Goal: Check status: Check status

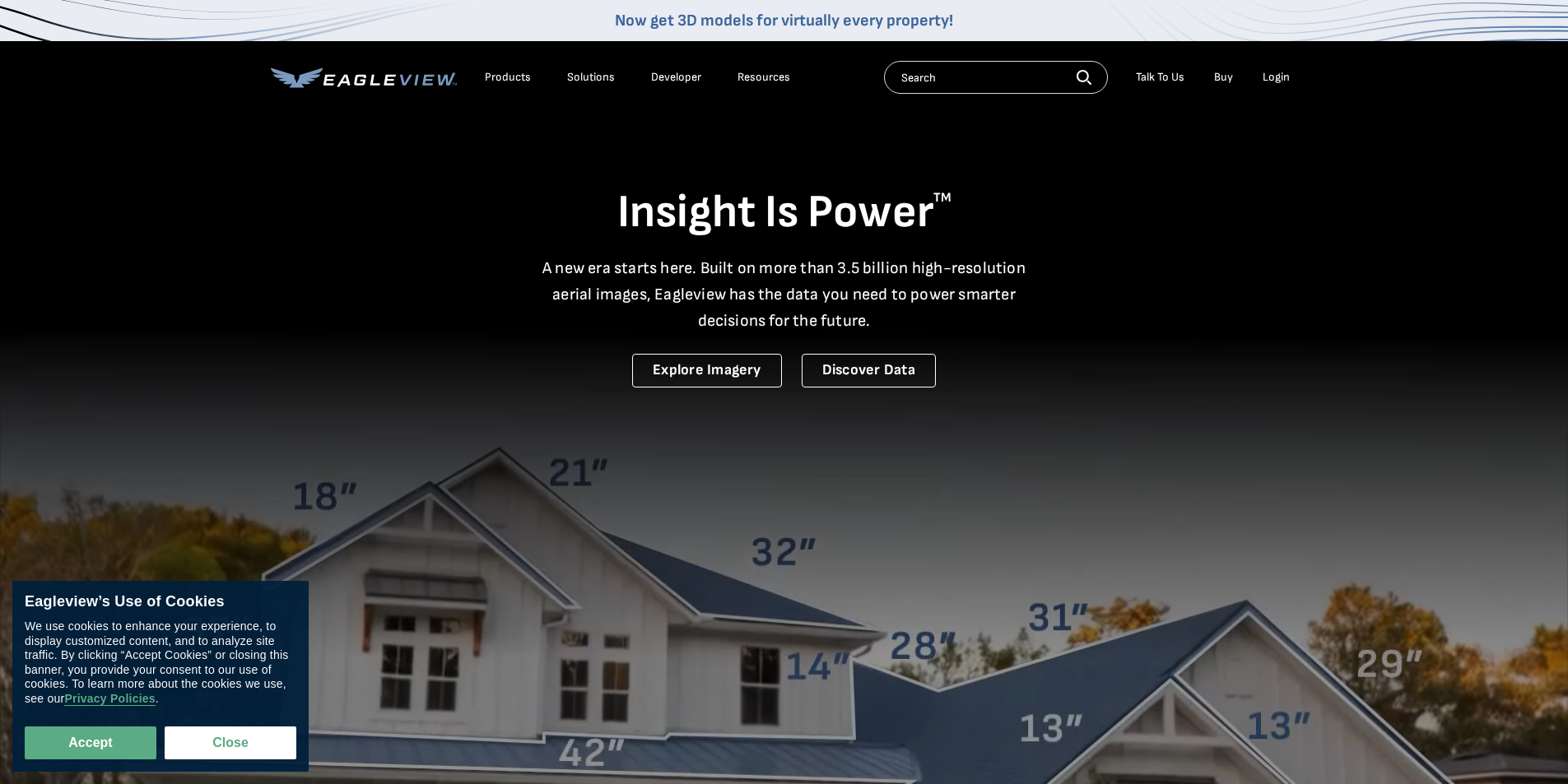
click at [1279, 80] on div "Login" at bounding box center [1276, 76] width 27 height 15
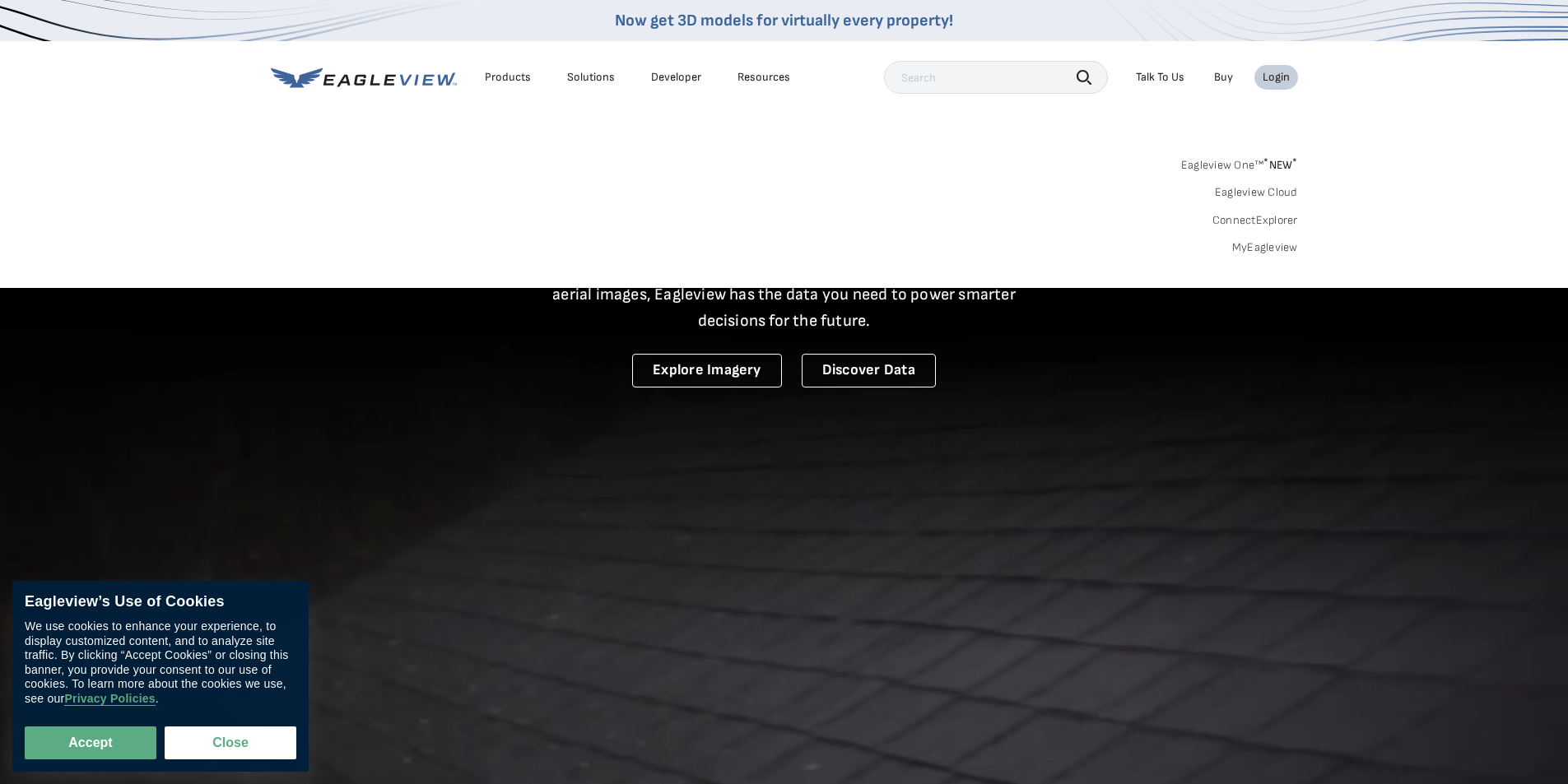
click at [1286, 247] on link "MyEagleview" at bounding box center [1265, 247] width 66 height 15
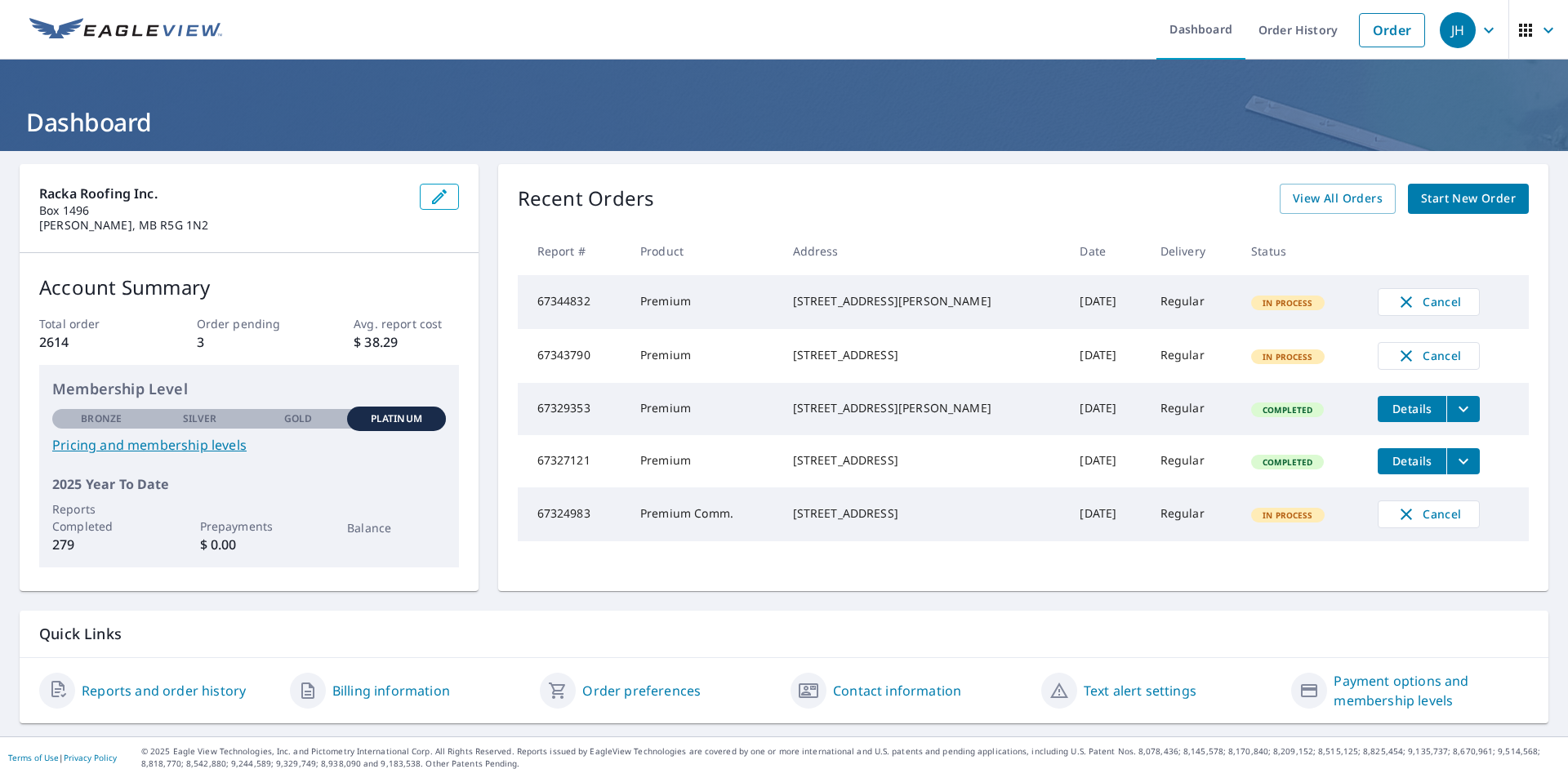
click at [1147, 533] on td "Regular" at bounding box center [1192, 514] width 91 height 53
click at [893, 522] on div "691 ALEXANDER AVE WINNIPEG, MB R3E1J1" at bounding box center [923, 513] width 261 height 16
click at [768, 542] on td "Premium Comm." at bounding box center [703, 514] width 153 height 53
click at [216, 442] on link "Pricing and membership levels" at bounding box center [249, 445] width 393 height 20
click at [485, 598] on div "Racka Roofing Inc. Box 1496 Steinbach, MB R5G 1N2 Account Summary Total order 2…" at bounding box center [784, 443] width 1568 height 586
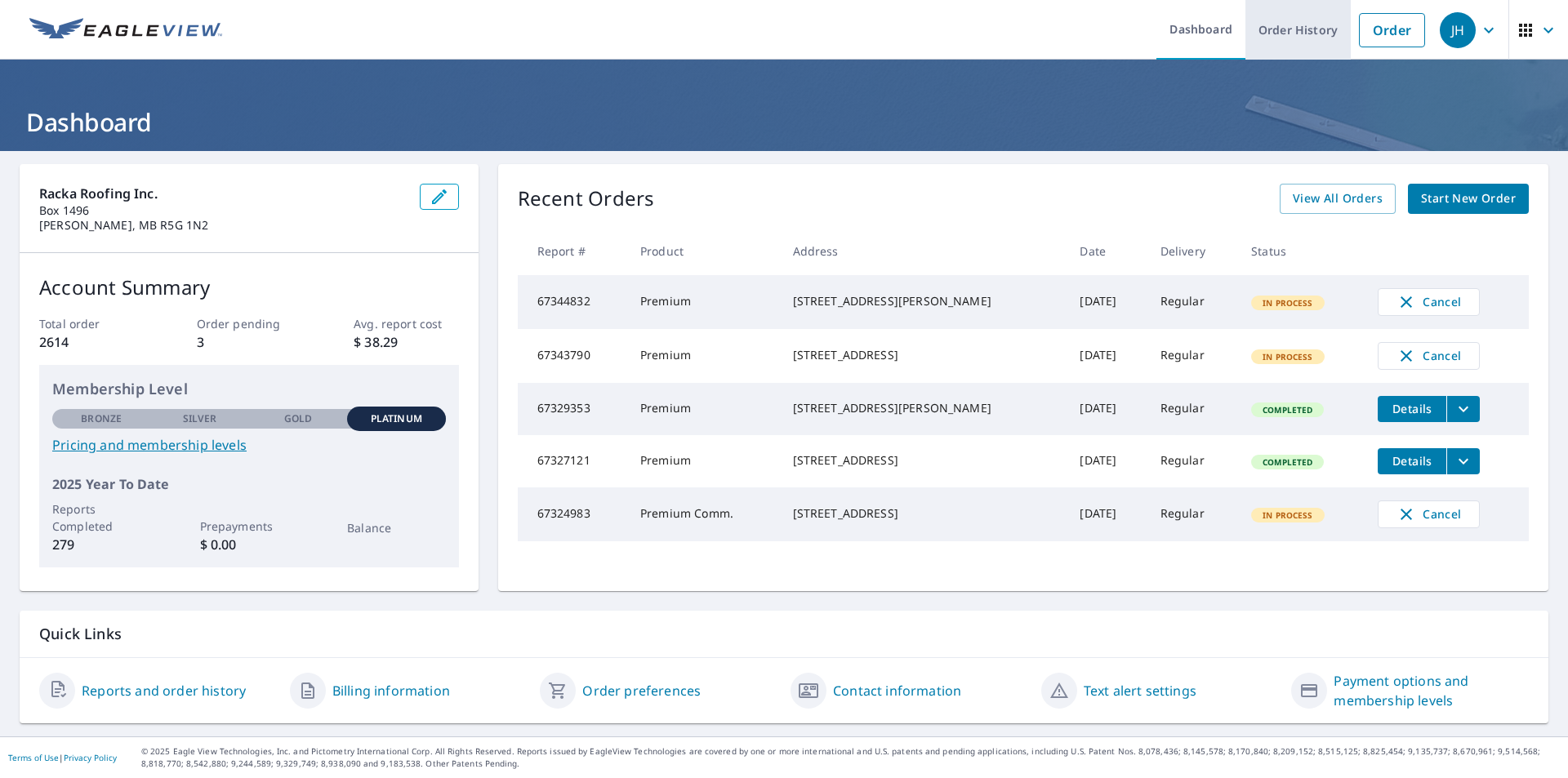
click at [1287, 36] on link "Order History" at bounding box center [1298, 29] width 105 height 60
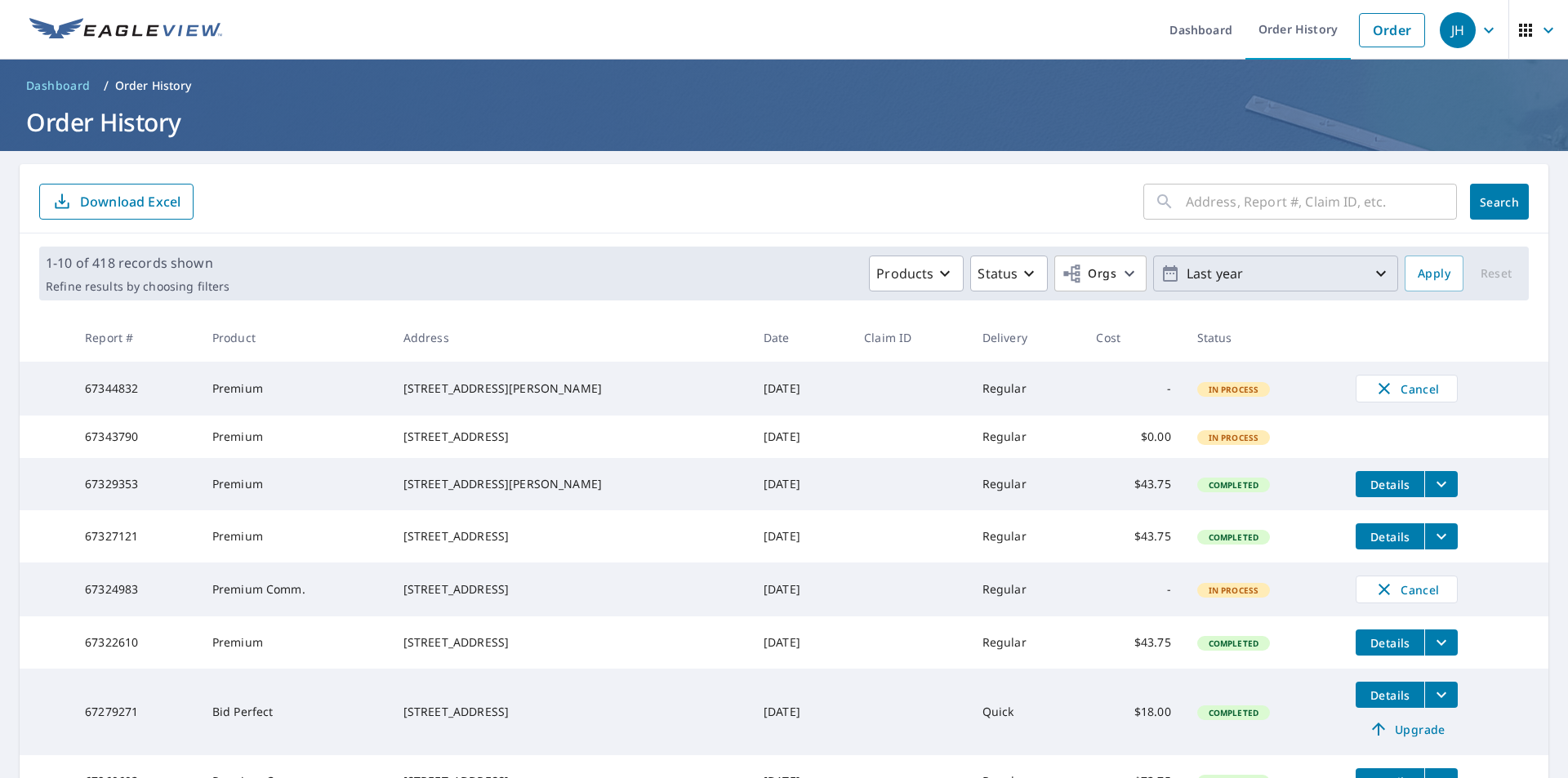
click at [1370, 277] on icon "button" at bounding box center [1380, 273] width 20 height 20
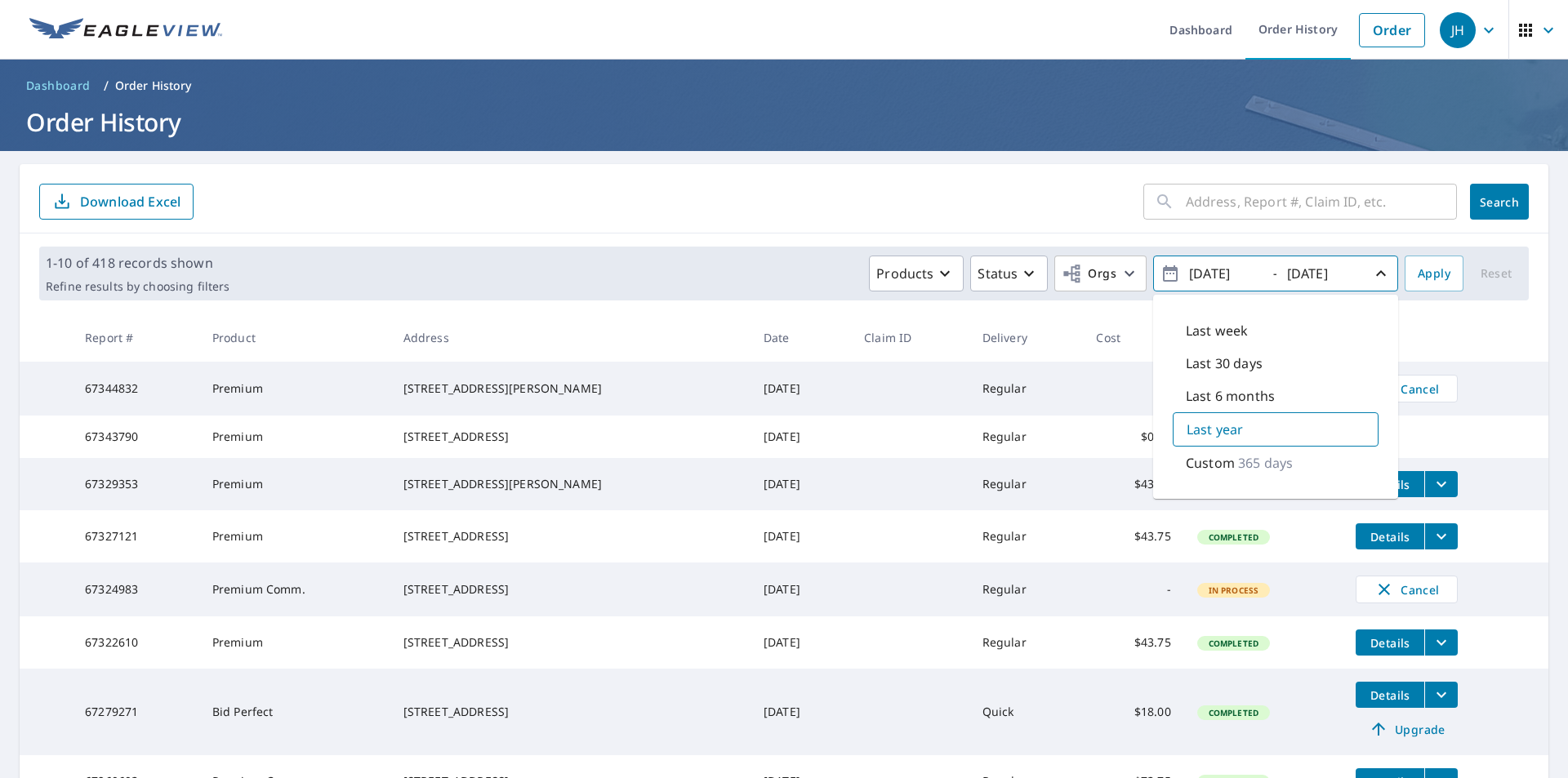
click at [1370, 275] on icon "button" at bounding box center [1380, 273] width 20 height 20
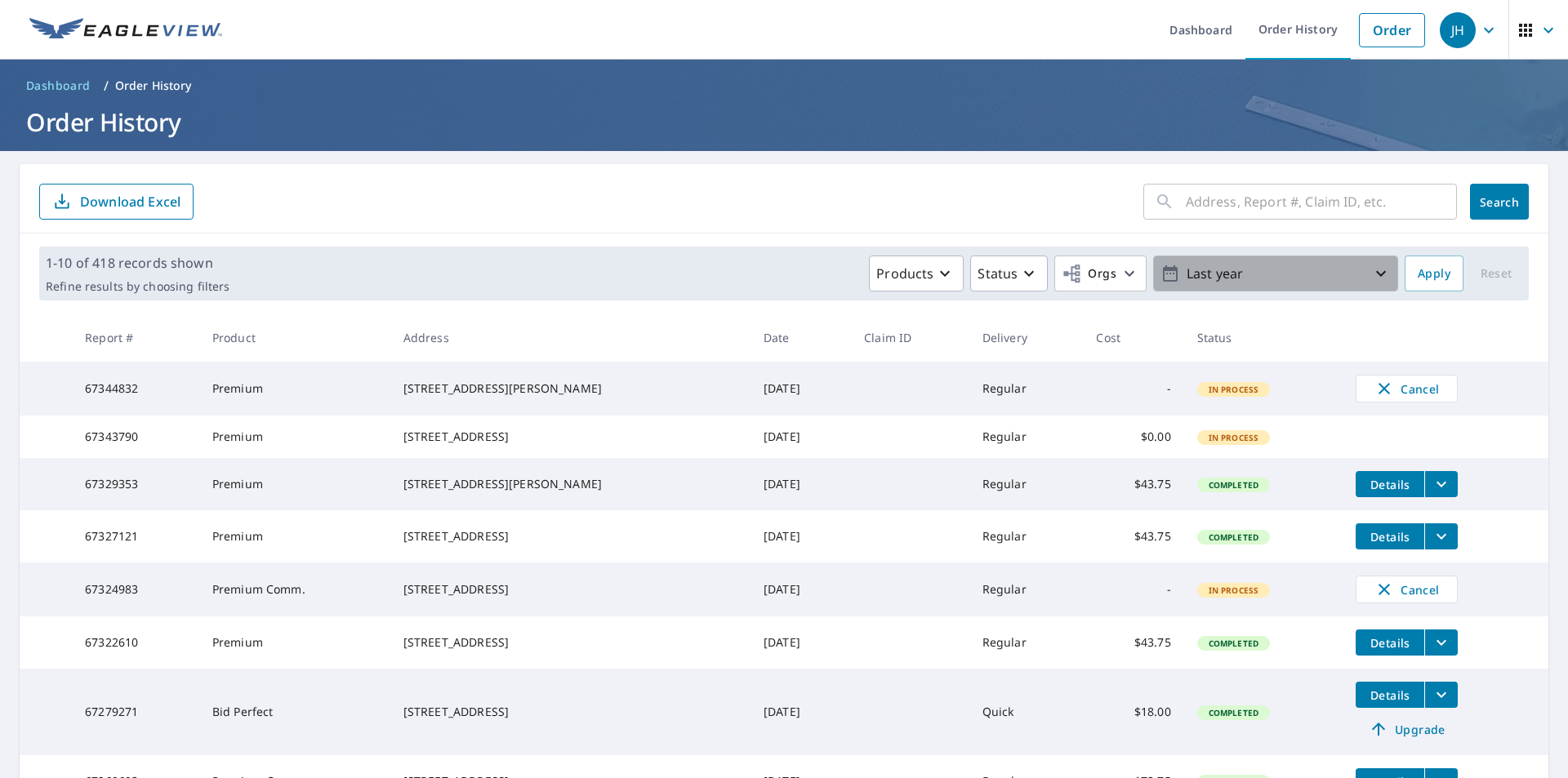
click at [1376, 275] on icon "button" at bounding box center [1380, 273] width 9 height 6
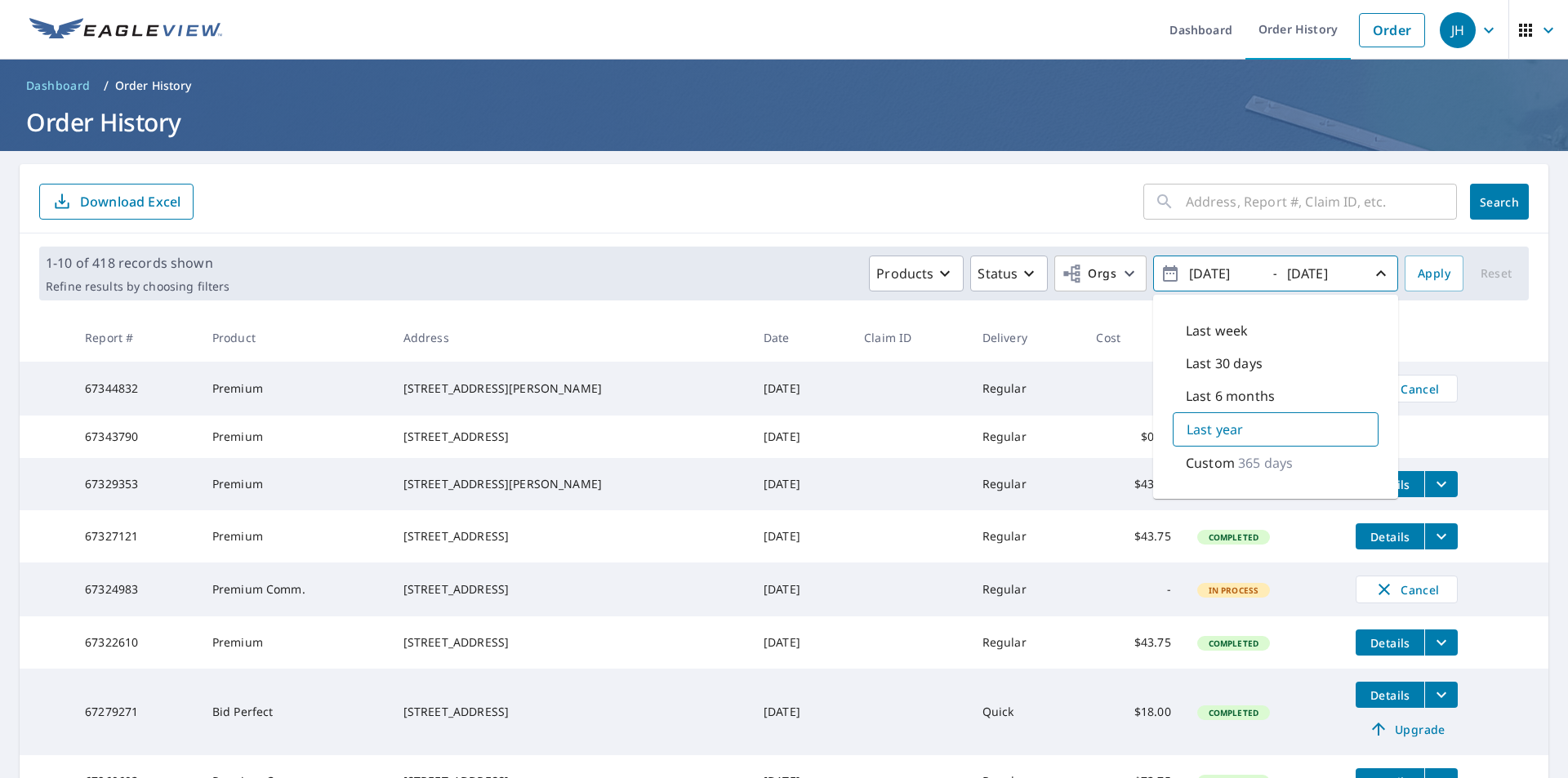
click at [1238, 462] on p "365 days" at bounding box center [1264, 462] width 54 height 20
click at [1208, 273] on input "2024/09/09" at bounding box center [1224, 273] width 80 height 26
type input "2020/09/09"
click at [1417, 272] on span "Apply" at bounding box center [1433, 274] width 33 height 21
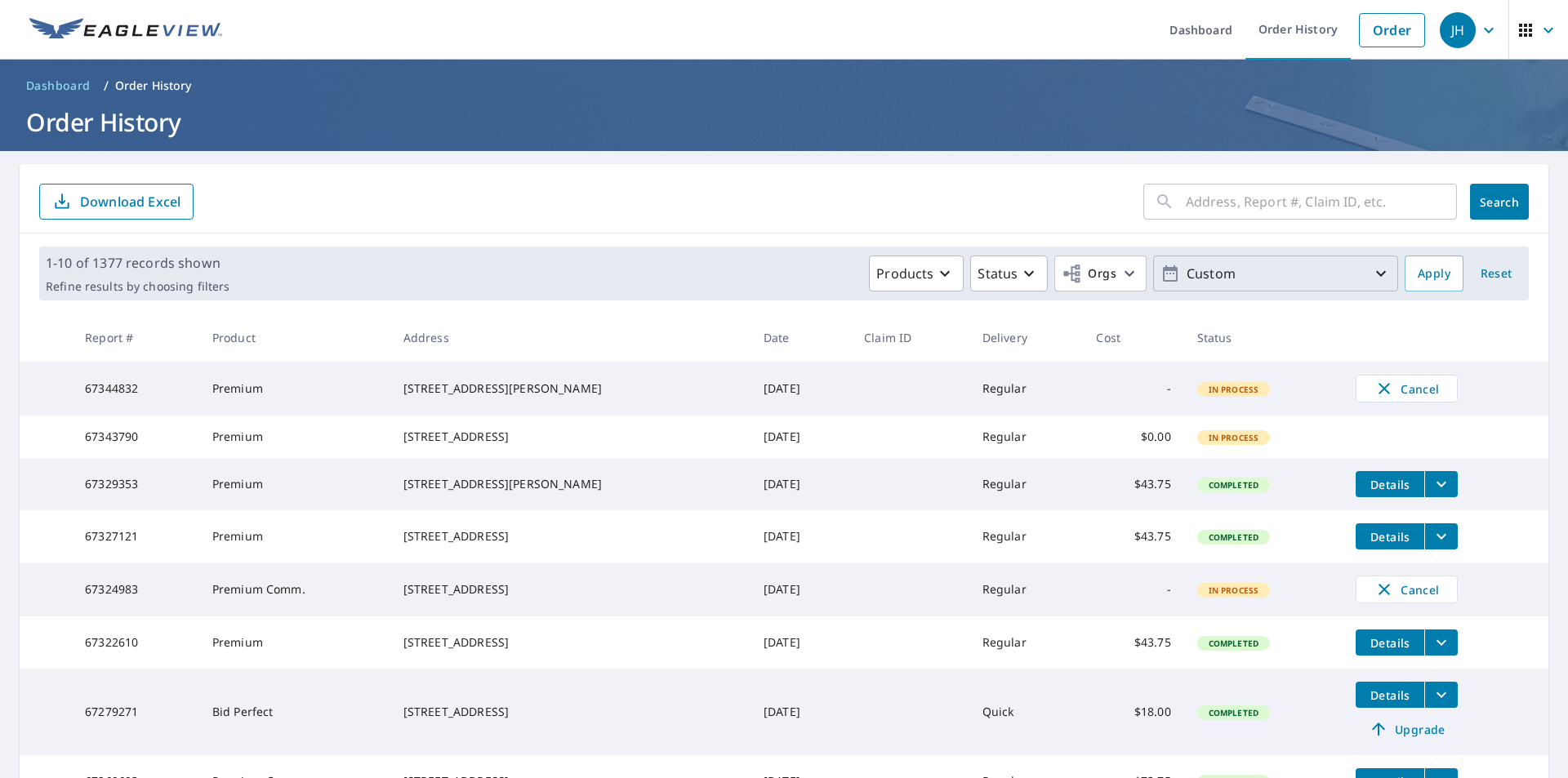
click at [1358, 273] on p "Custom" at bounding box center [1276, 273] width 191 height 28
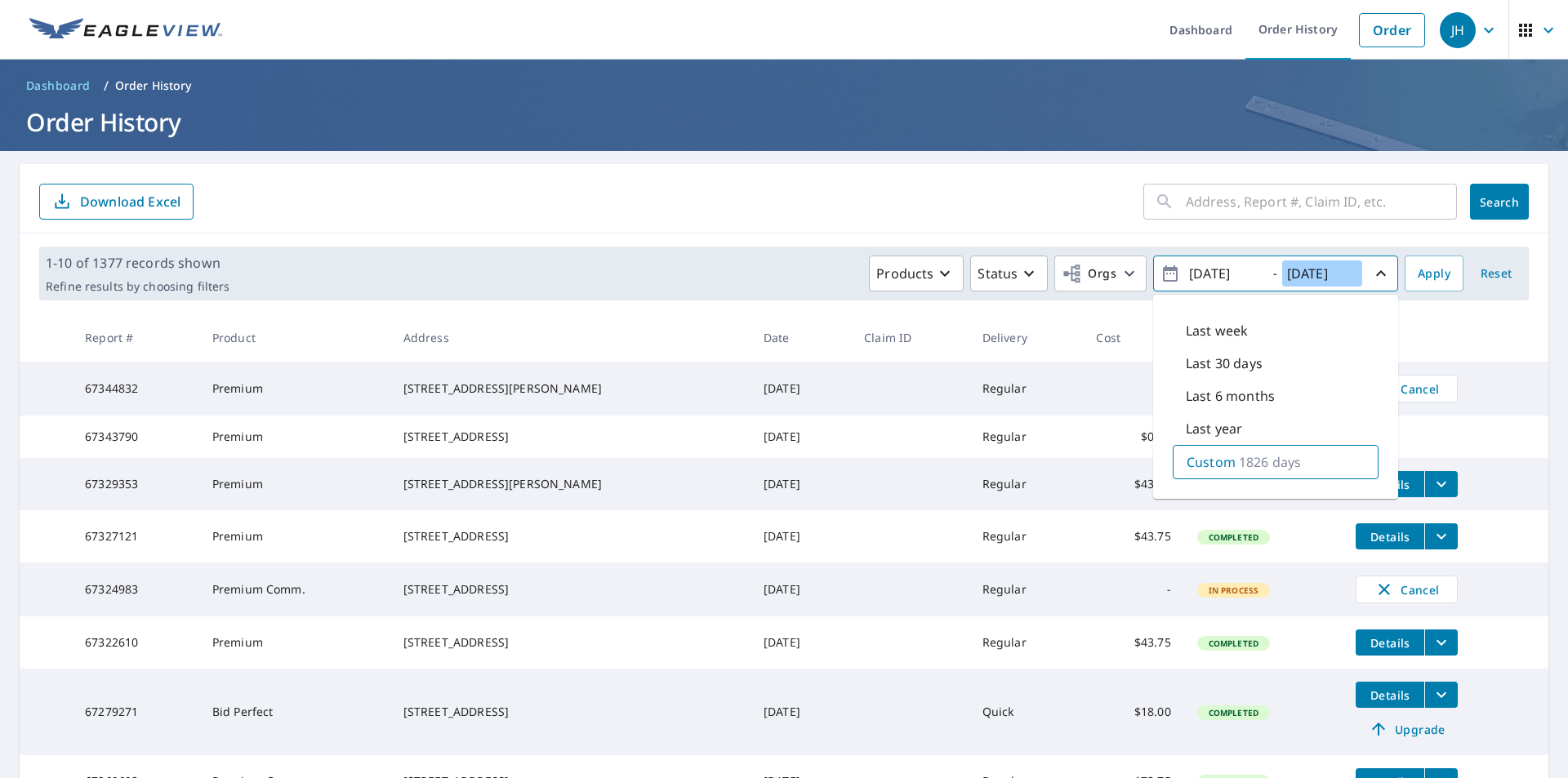
drag, startPoint x: 1345, startPoint y: 270, endPoint x: 1264, endPoint y: 273, distance: 81.1
click at [1264, 273] on span "2020/09/09 - 2025/09/09" at bounding box center [1275, 273] width 230 height 28
type input "2020/09/09"
click at [1417, 274] on span "Apply" at bounding box center [1433, 274] width 33 height 21
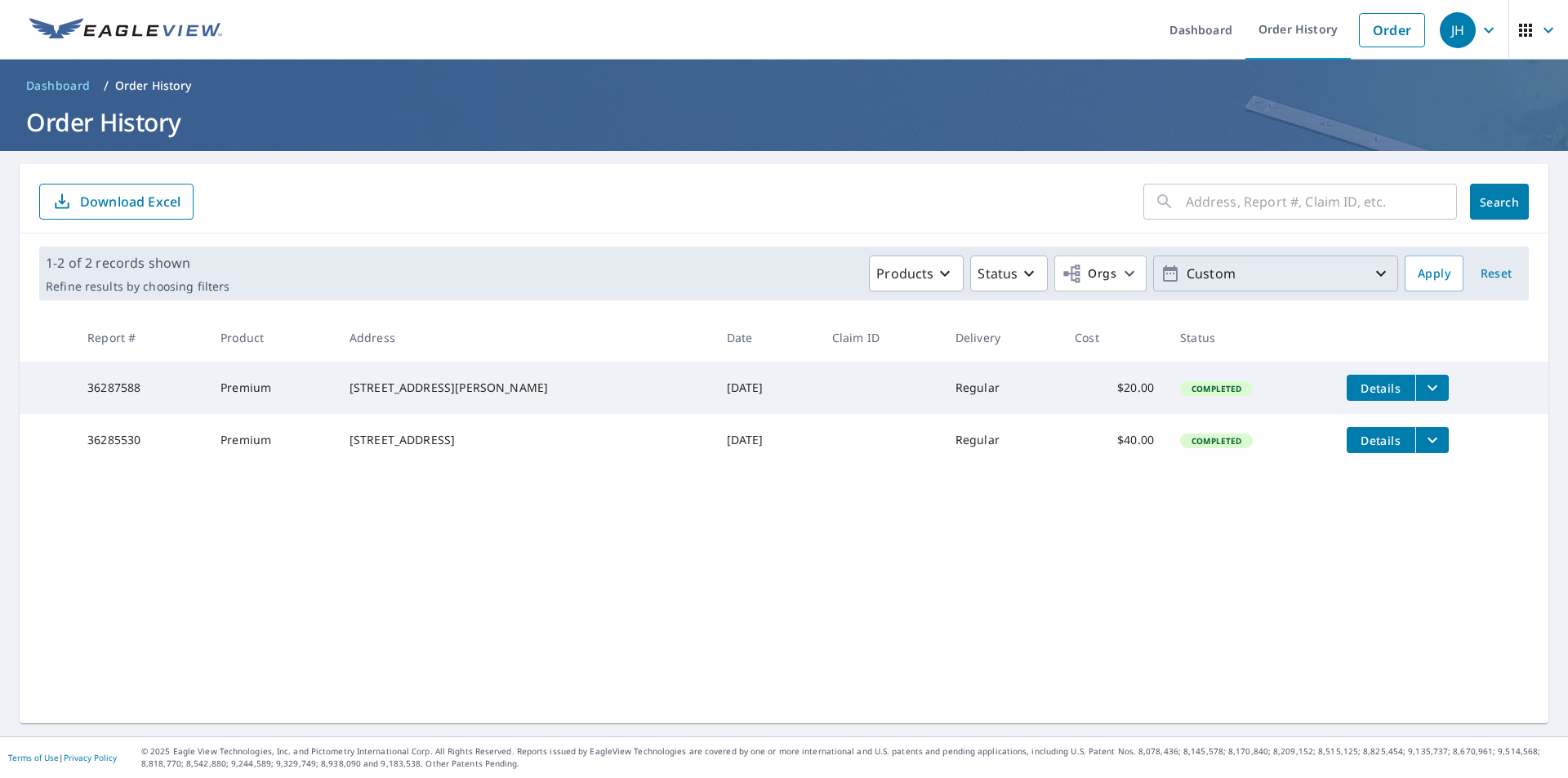
click at [1370, 281] on icon "button" at bounding box center [1380, 273] width 20 height 20
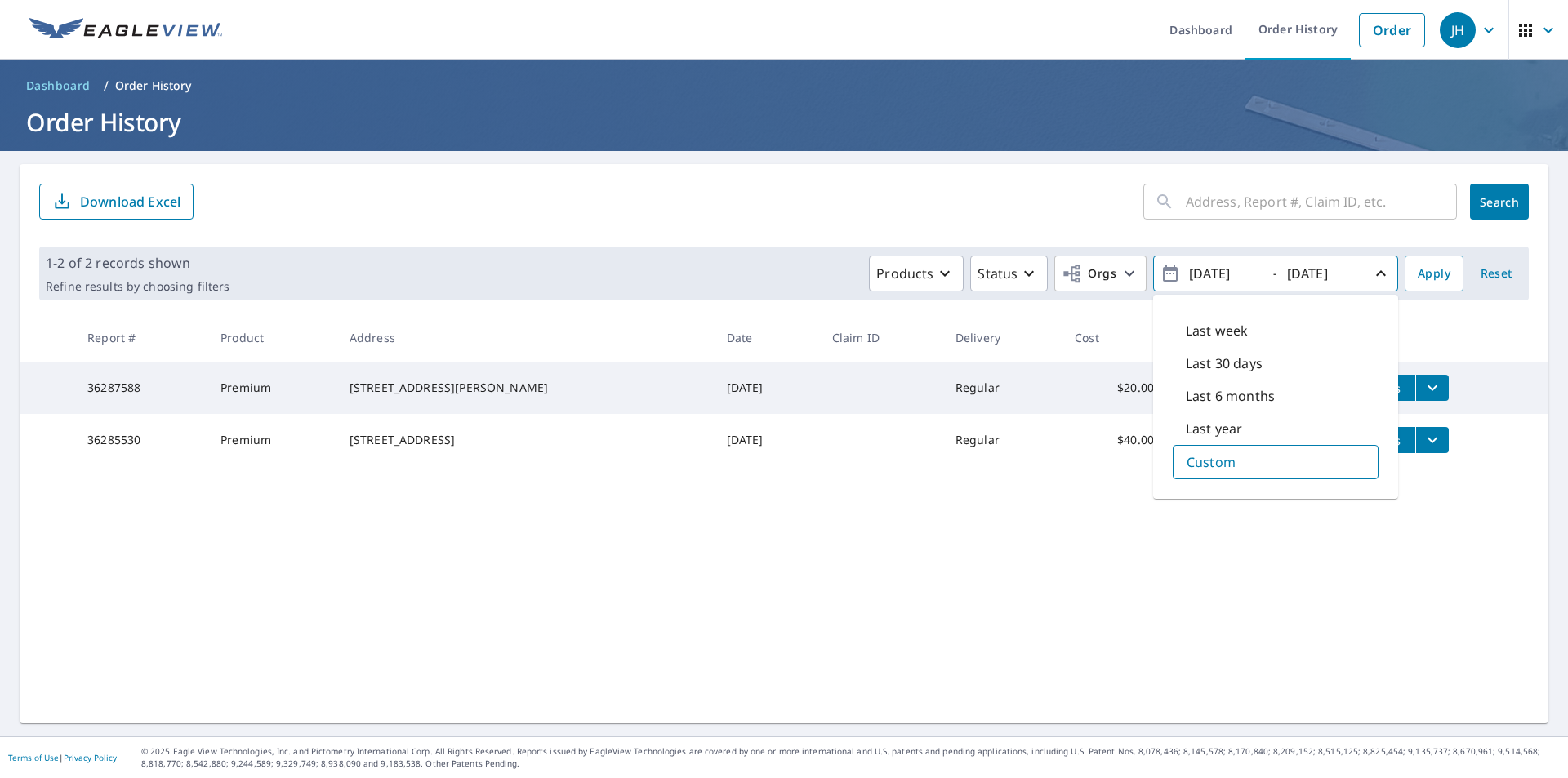
click at [1204, 271] on input "2020/09/09" at bounding box center [1224, 273] width 80 height 26
type input "2018/09/09"
click at [1304, 273] on input "2020/09/09" at bounding box center [1321, 273] width 80 height 26
type input "2019/09/09"
click at [1417, 275] on span "Apply" at bounding box center [1433, 274] width 33 height 21
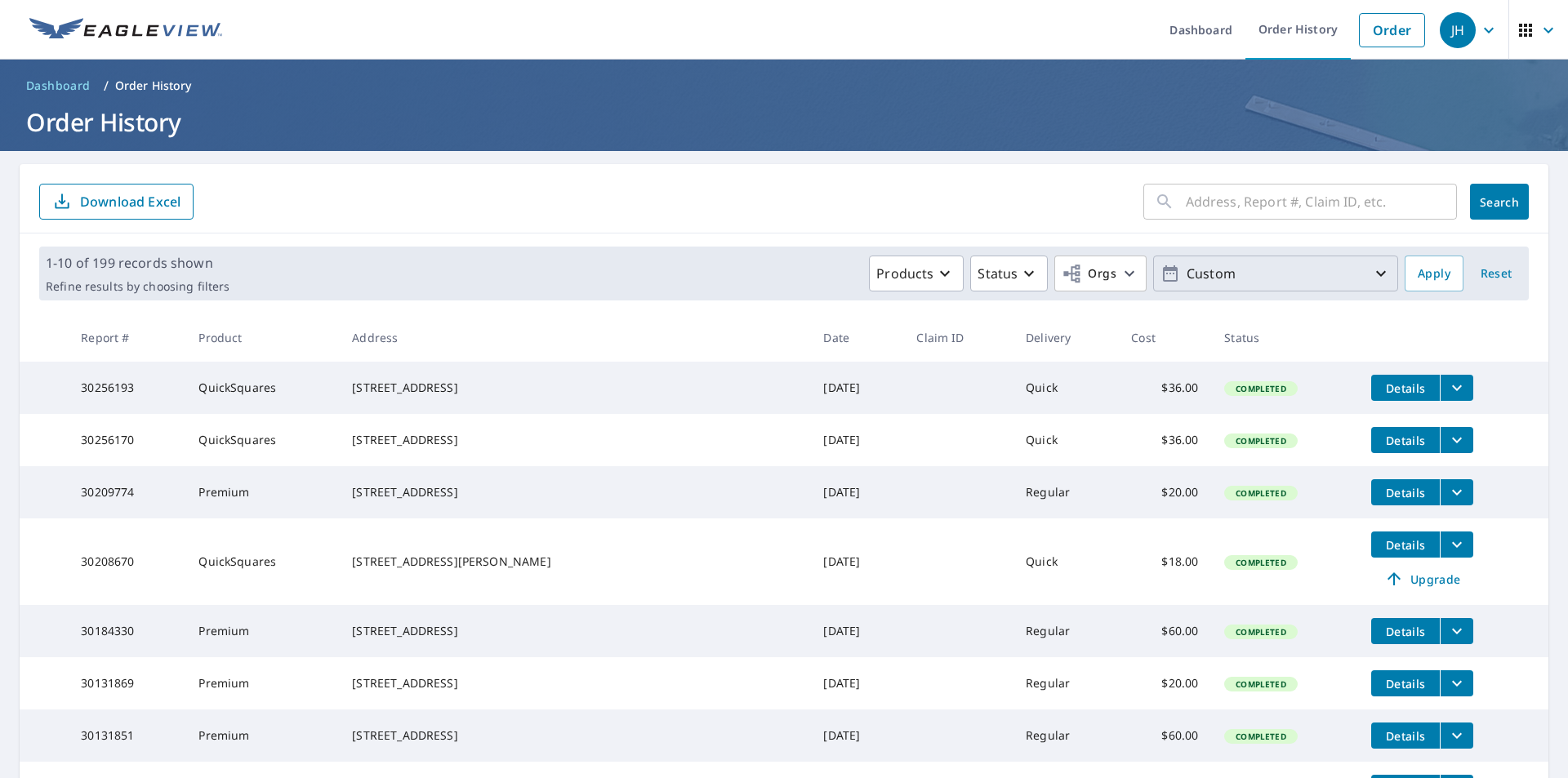
click at [1354, 273] on p "Custom" at bounding box center [1276, 273] width 191 height 28
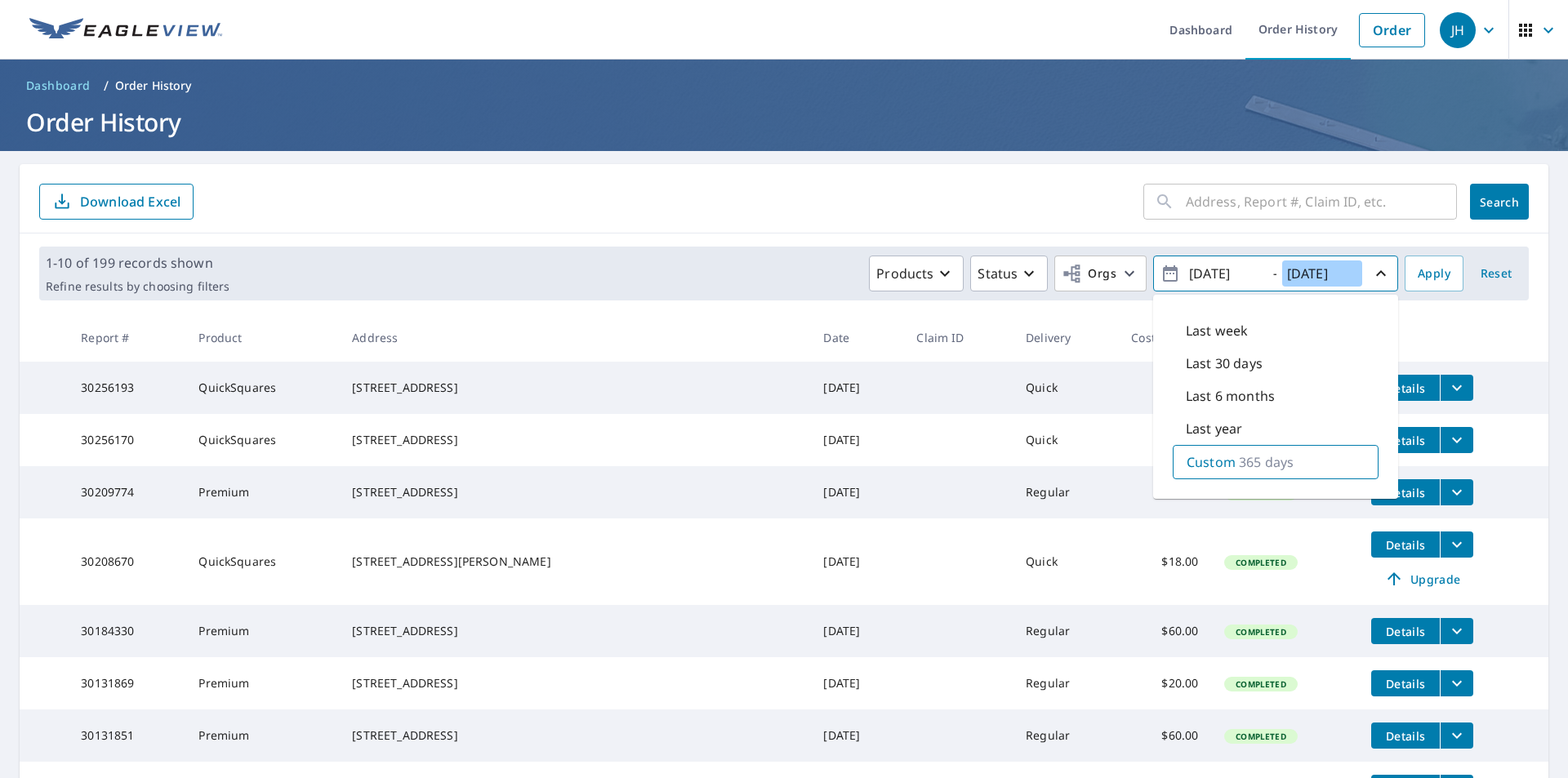
click at [1304, 273] on input "2019/09/09" at bounding box center [1321, 273] width 80 height 26
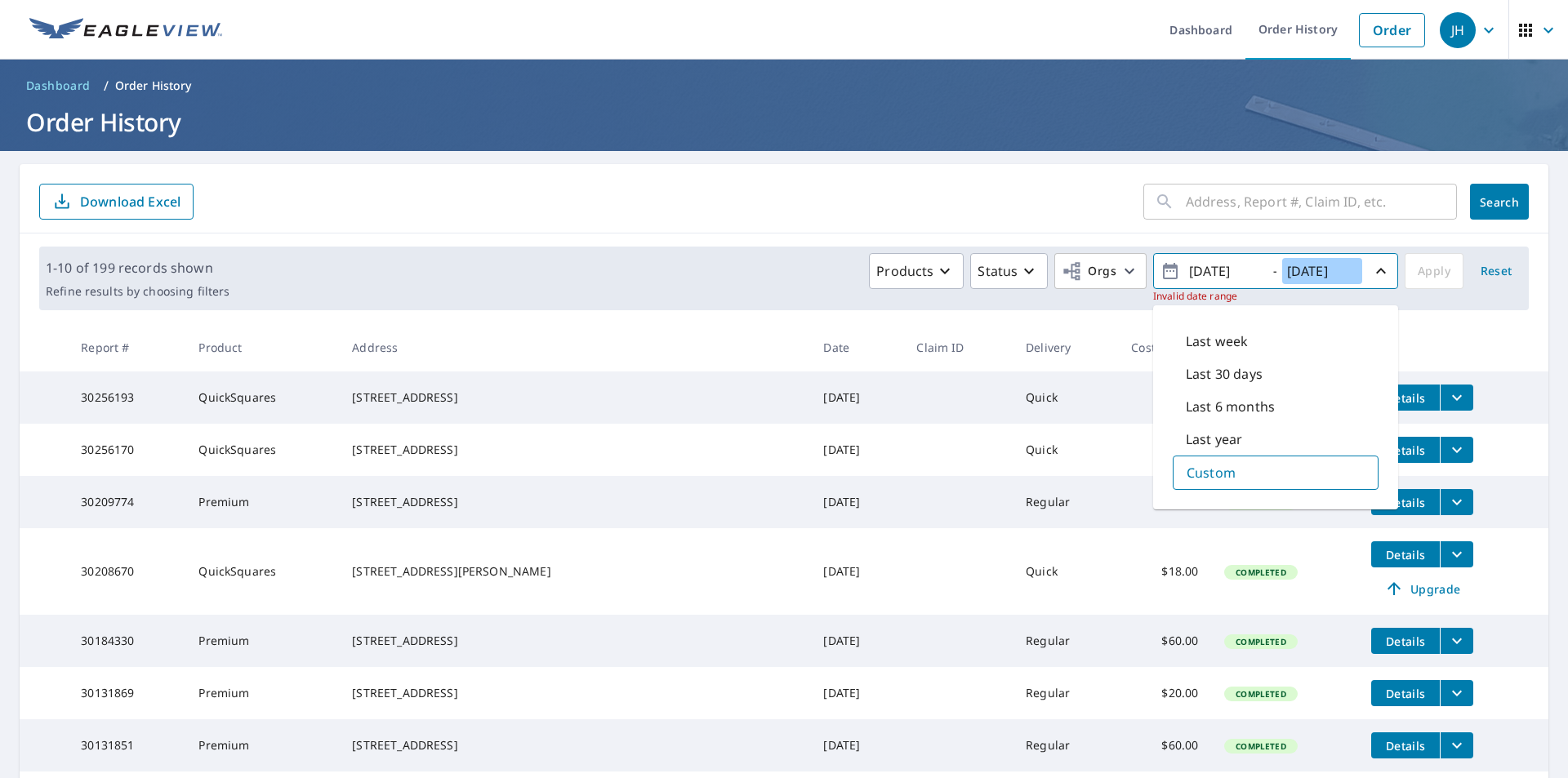
type input "2017/09/09"
click at [1211, 268] on input "2018/09/09" at bounding box center [1224, 271] width 80 height 26
click at [1207, 268] on input "2018/09/09" at bounding box center [1224, 271] width 80 height 26
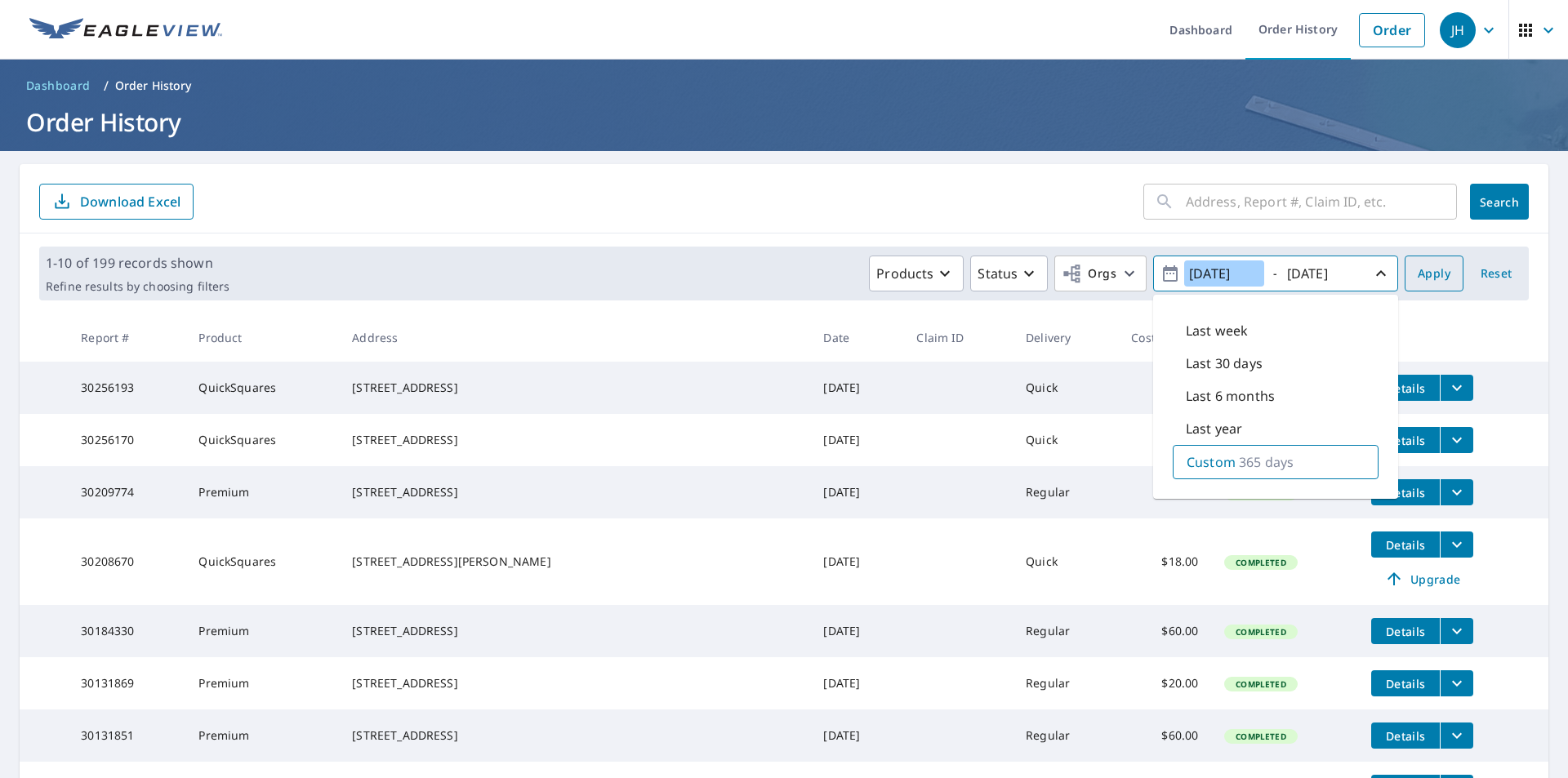
type input "2016/09/09"
click at [1417, 276] on span "Apply" at bounding box center [1433, 274] width 33 height 21
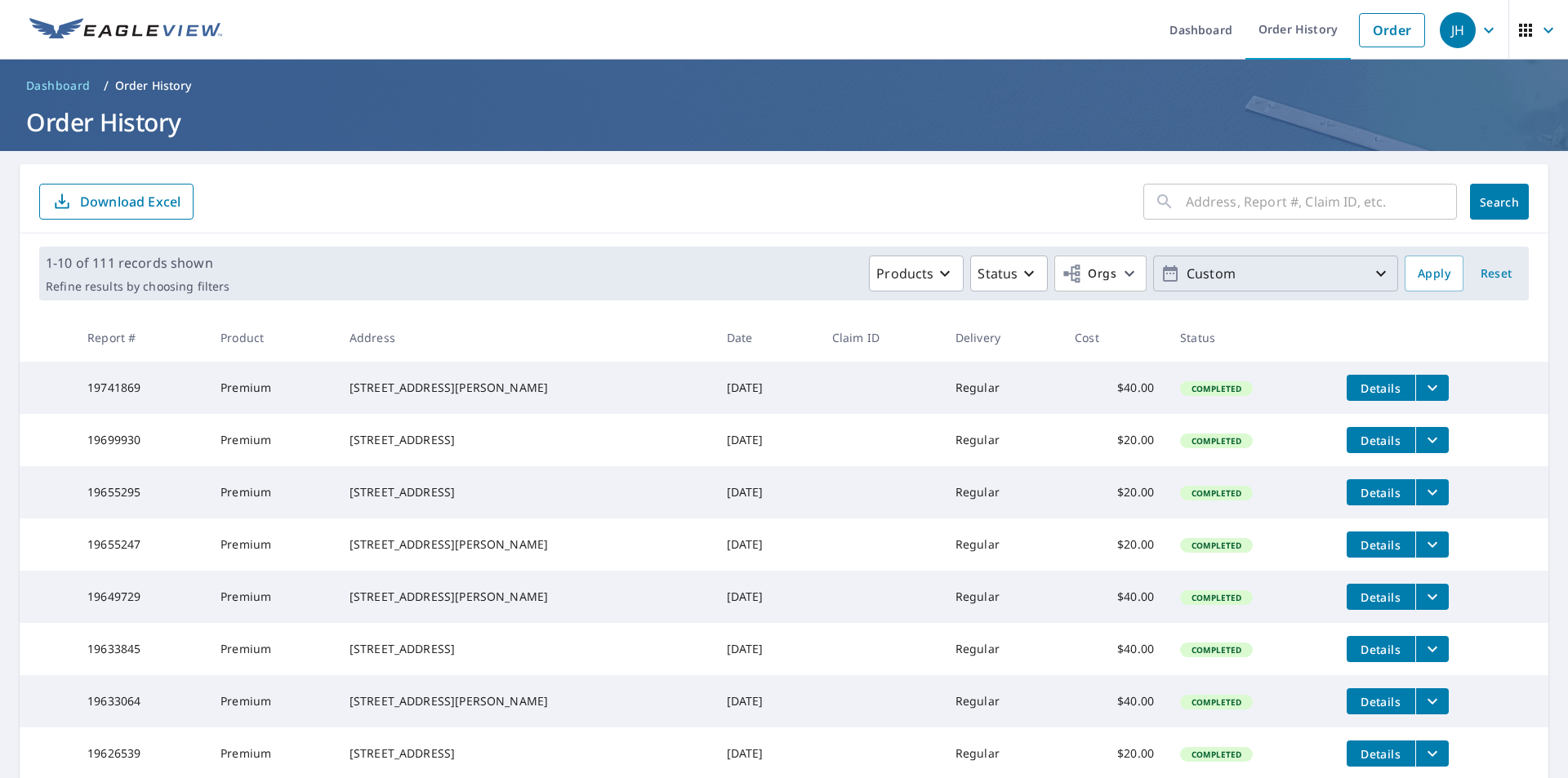
click at [1370, 277] on icon "button" at bounding box center [1380, 273] width 20 height 20
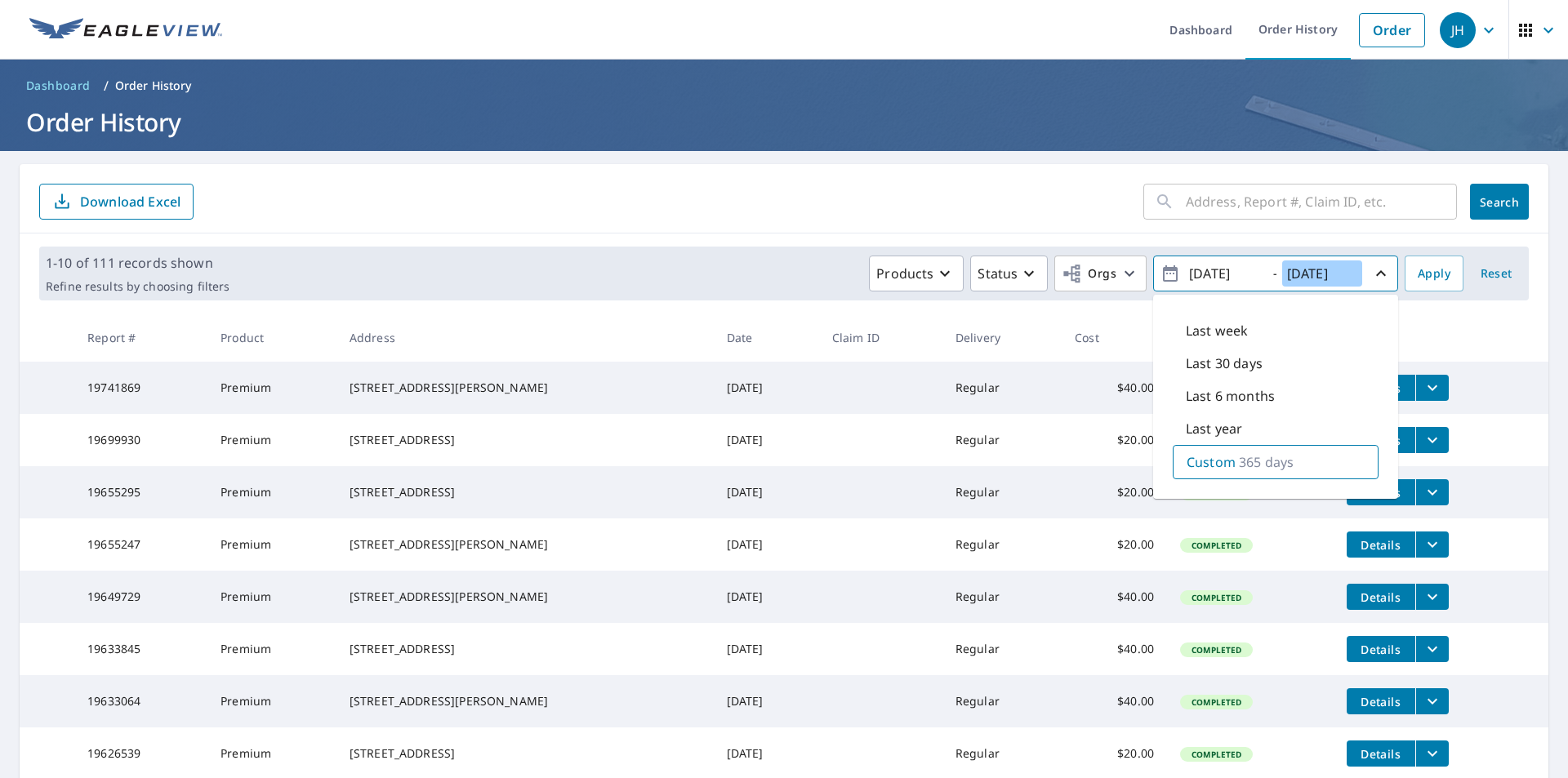
click at [1305, 268] on input "2017/09/09" at bounding box center [1321, 273] width 80 height 26
type input "2016/09/09"
click at [1421, 275] on span "Apply" at bounding box center [1433, 274] width 33 height 21
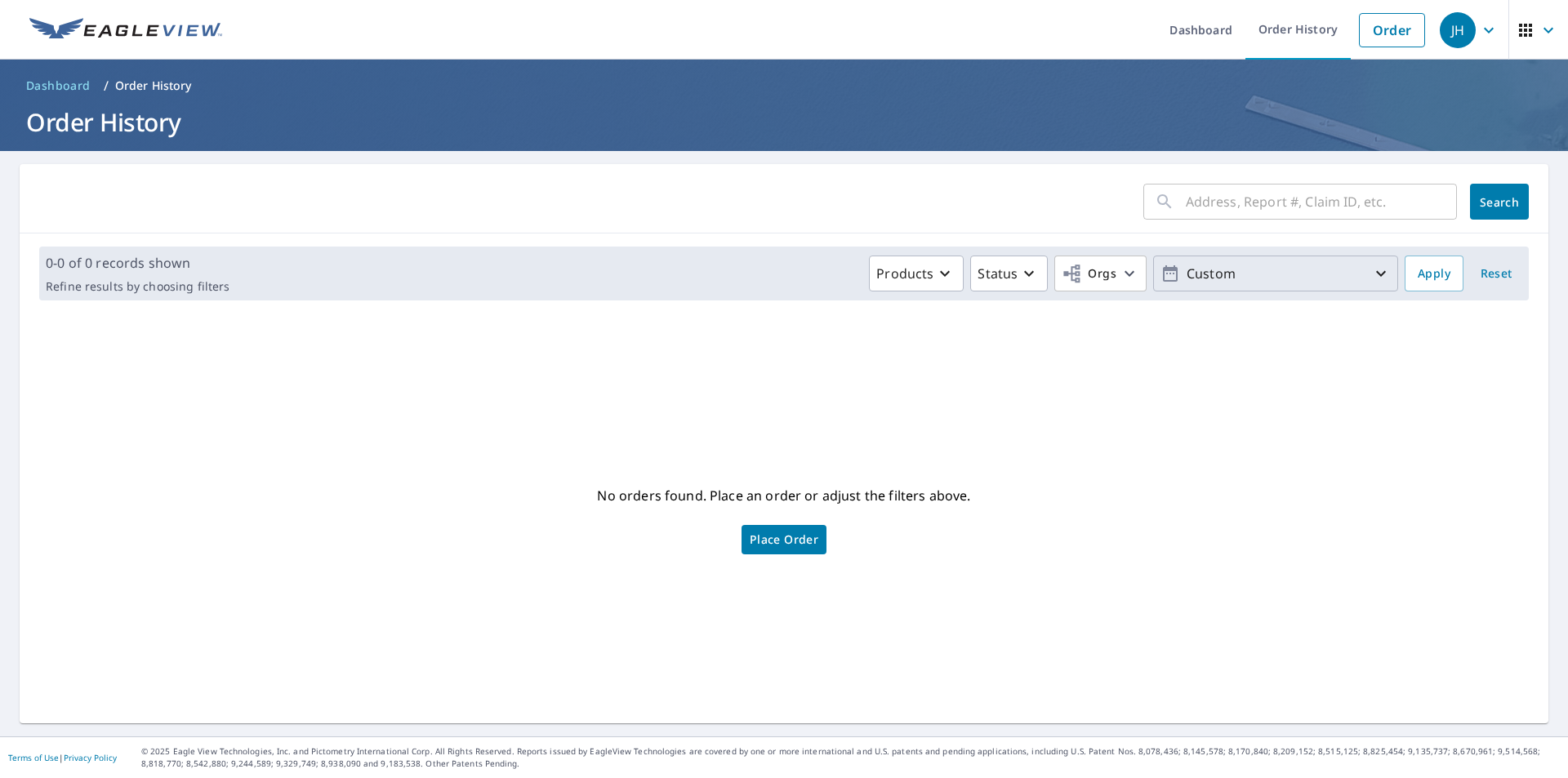
click at [1376, 272] on icon "button" at bounding box center [1380, 273] width 20 height 20
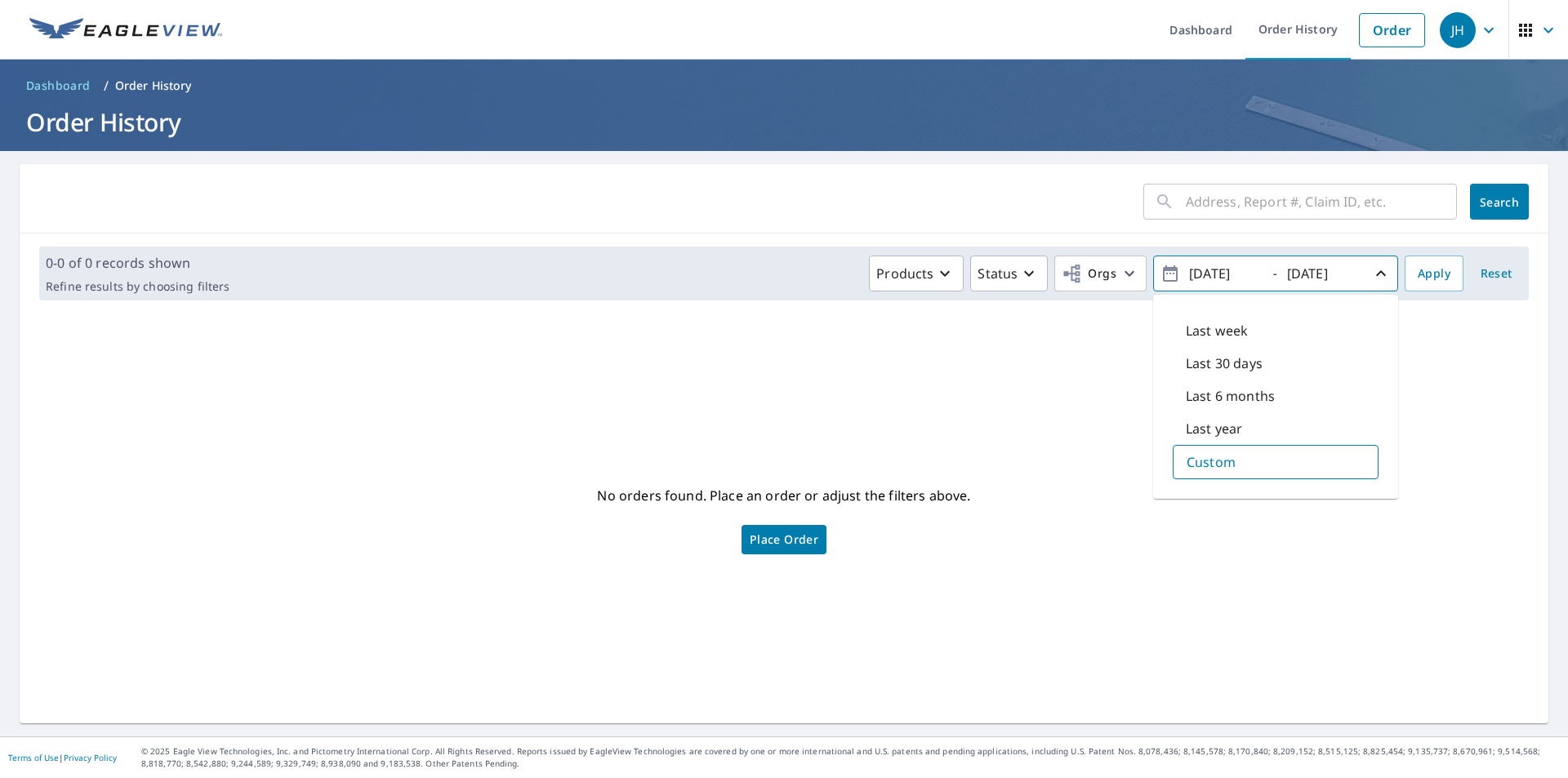
click at [1203, 272] on input "2016/09/09" at bounding box center [1224, 273] width 80 height 26
click at [1207, 272] on input "2016/09/09" at bounding box center [1224, 273] width 80 height 26
type input "2015/09/09"
click at [1417, 265] on span "Apply" at bounding box center [1433, 274] width 33 height 21
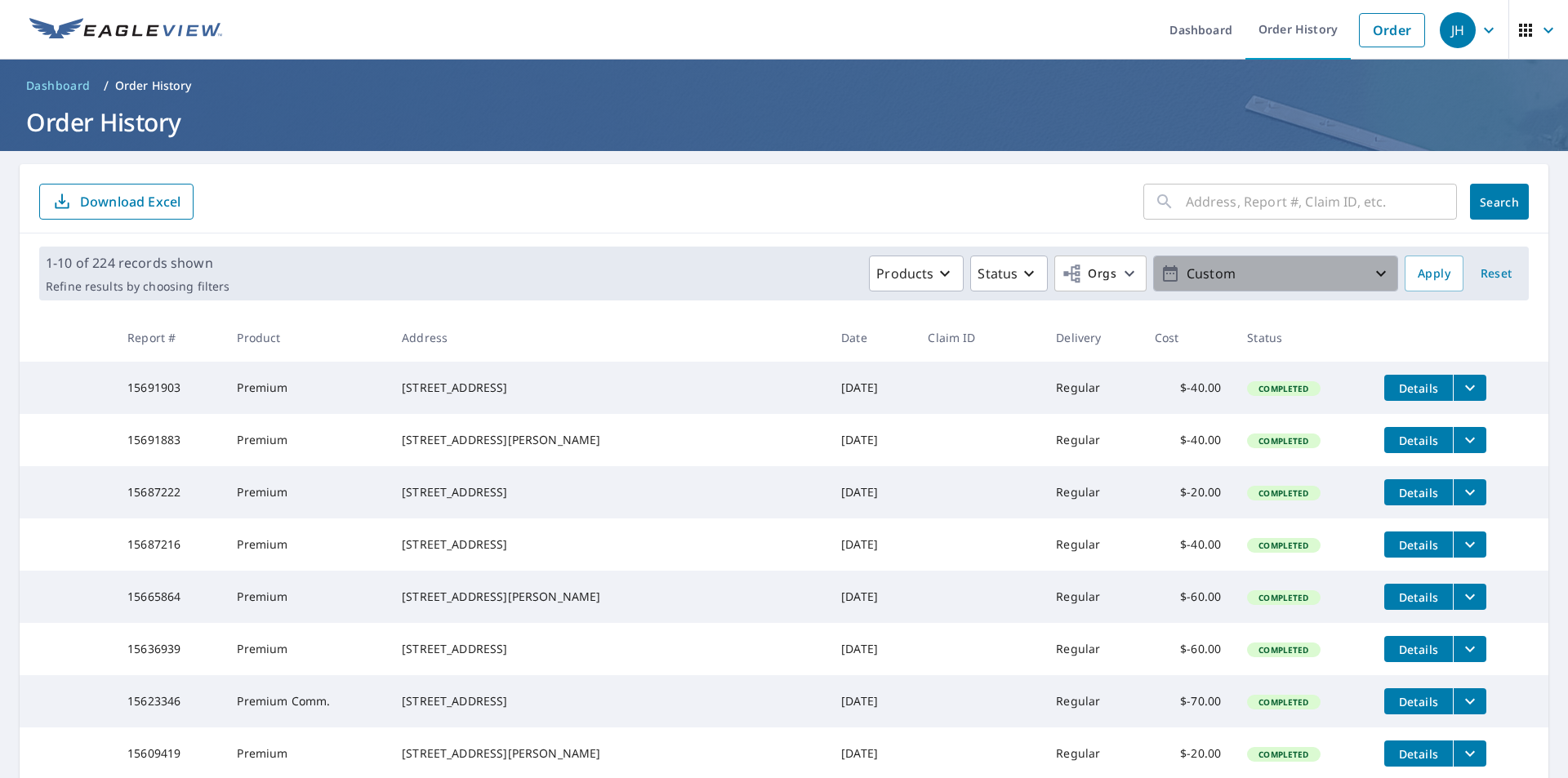
click at [1370, 277] on icon "button" at bounding box center [1380, 273] width 20 height 20
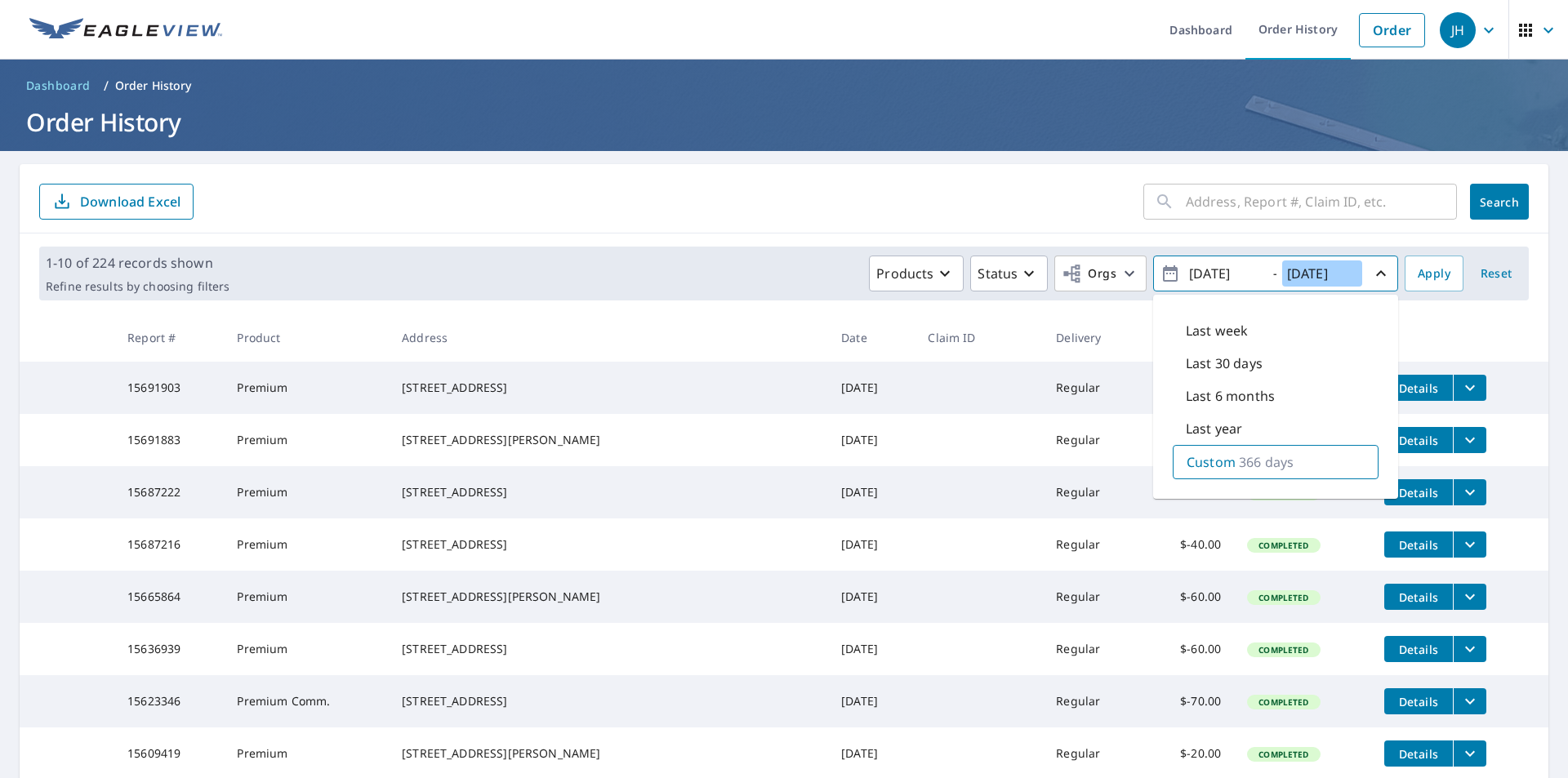
click at [1305, 269] on input "2016/09/09" at bounding box center [1321, 273] width 80 height 26
type input "2015/09/09"
click at [1203, 274] on input "2015/09/09" at bounding box center [1224, 273] width 80 height 26
click at [1205, 277] on input "2015/09/09" at bounding box center [1224, 273] width 80 height 26
type input "2014/09/09"
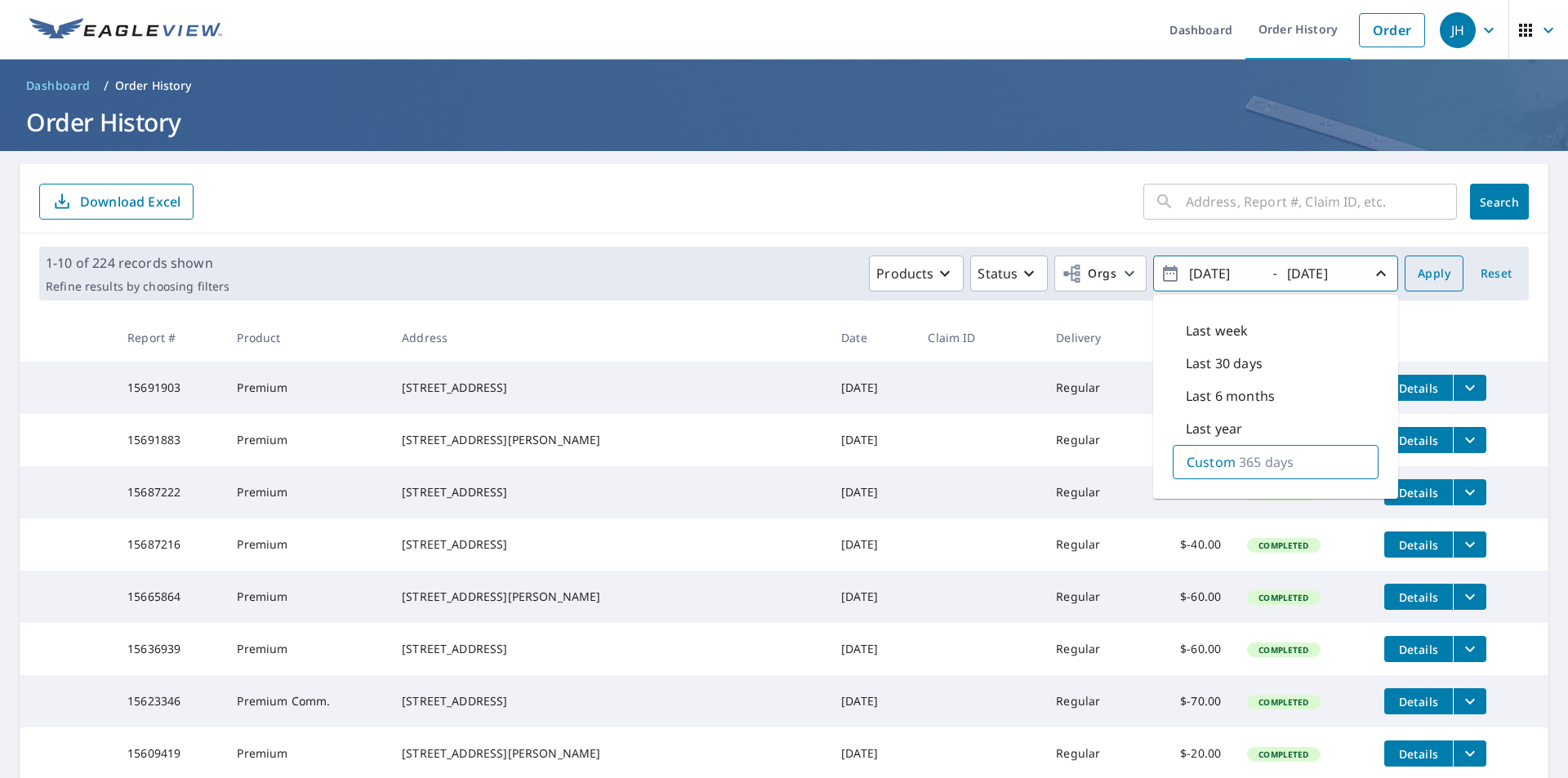
click at [1417, 279] on span "Apply" at bounding box center [1433, 274] width 33 height 21
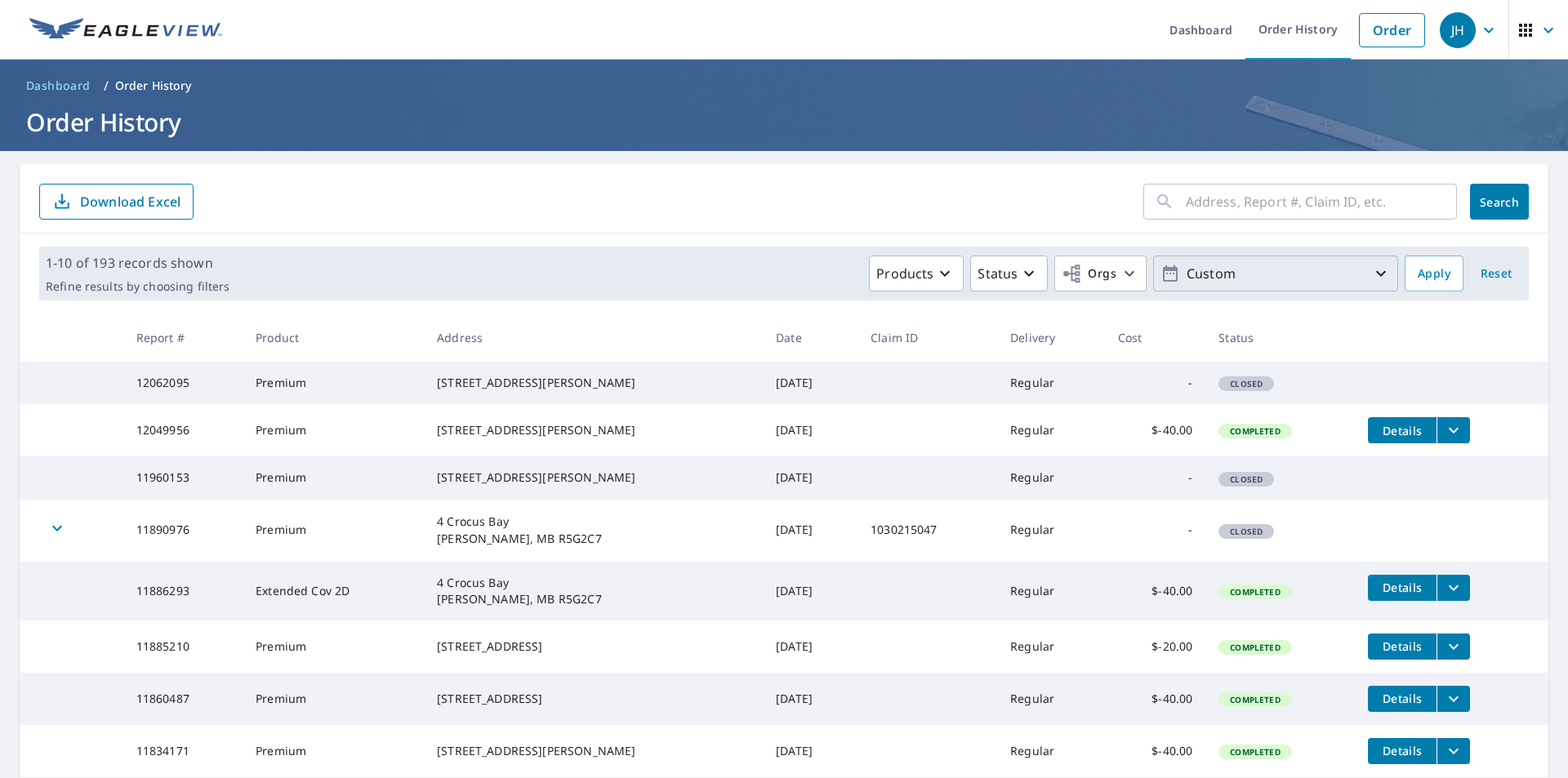
click at [1370, 279] on icon "button" at bounding box center [1380, 273] width 20 height 20
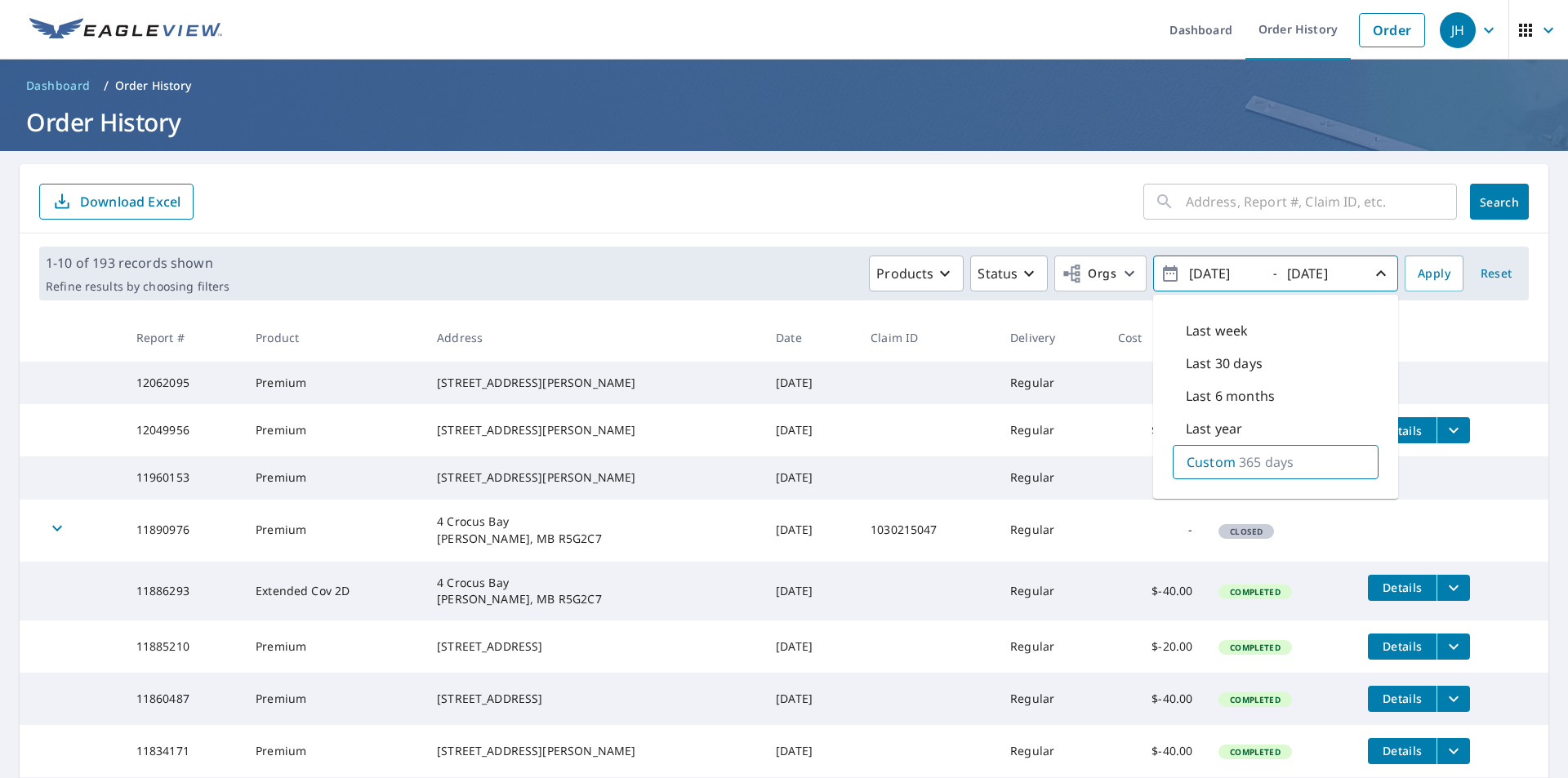
click at [1207, 269] on input "2014/09/09" at bounding box center [1224, 273] width 80 height 26
type input "2012/09/09"
click at [1302, 271] on input "2015/09/09" at bounding box center [1321, 273] width 80 height 26
type input "2013/09/09"
click at [1417, 275] on span "Apply" at bounding box center [1433, 274] width 33 height 21
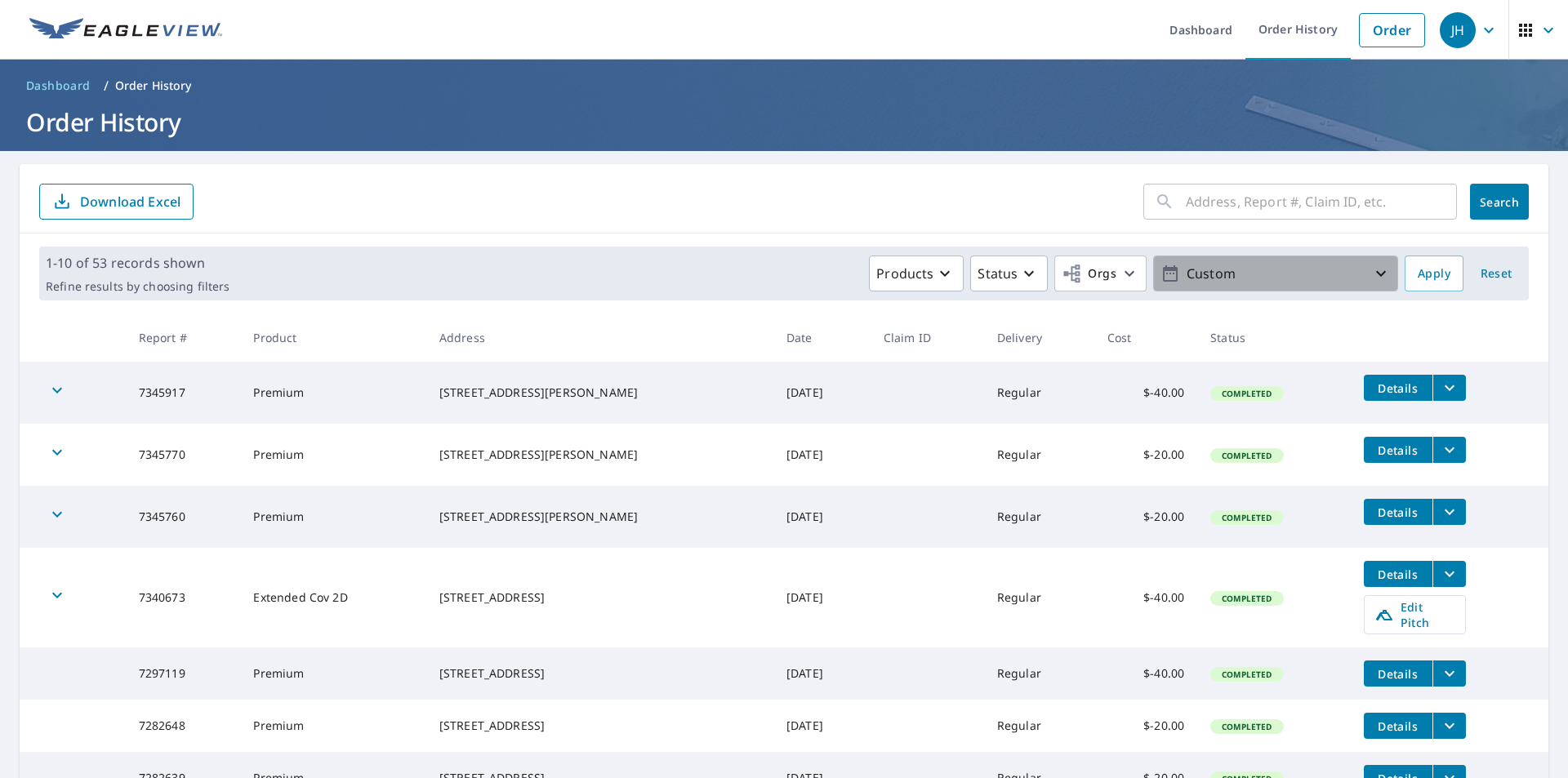
click at [1370, 280] on icon "button" at bounding box center [1380, 273] width 20 height 20
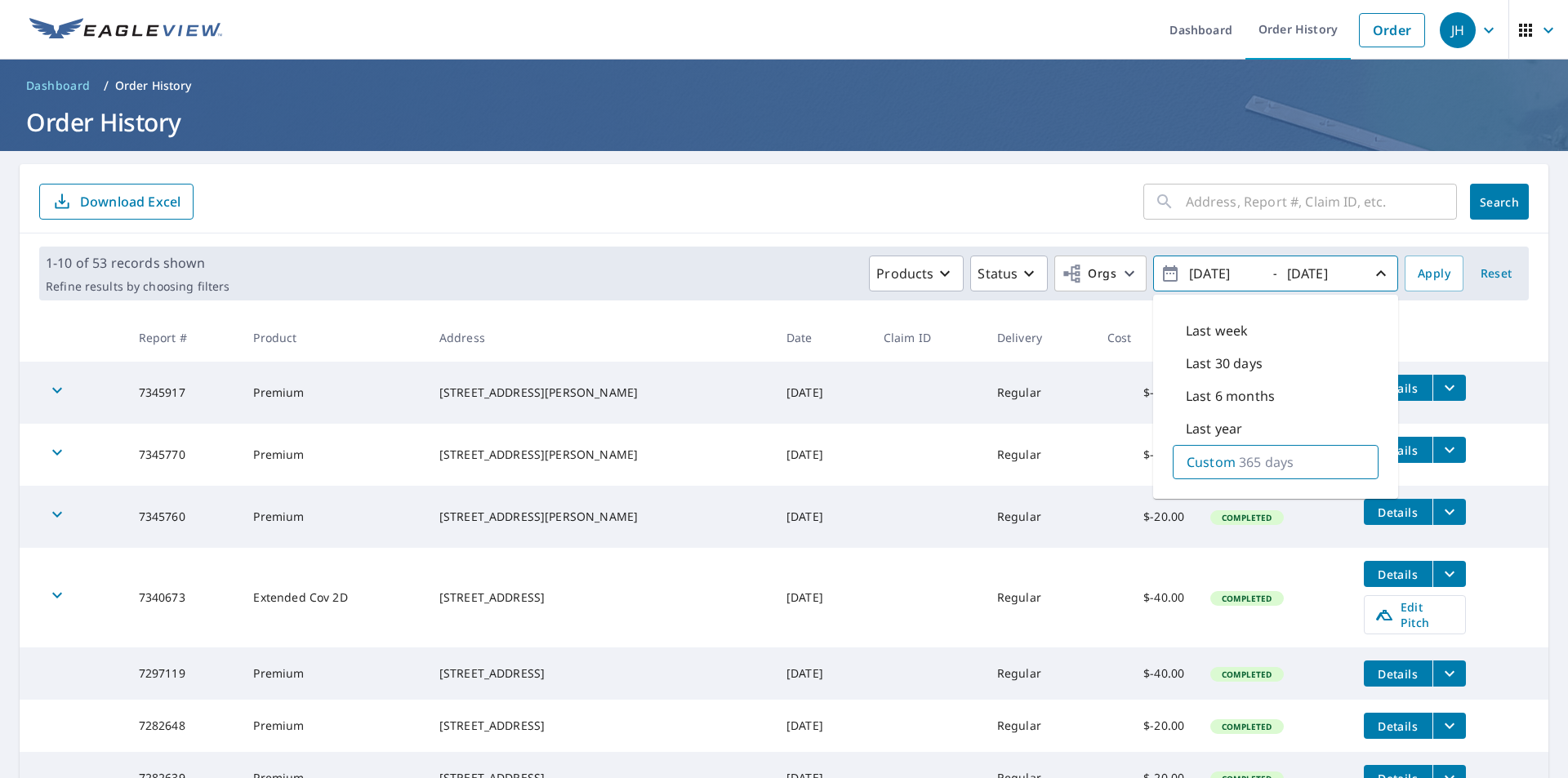
click at [1206, 274] on input "2012/09/09" at bounding box center [1224, 273] width 80 height 26
type input "2010/09/09"
click at [1307, 272] on input "2013/09/09" at bounding box center [1321, 273] width 80 height 26
type input "2011/09/09"
click at [1436, 279] on span "Apply" at bounding box center [1433, 274] width 33 height 21
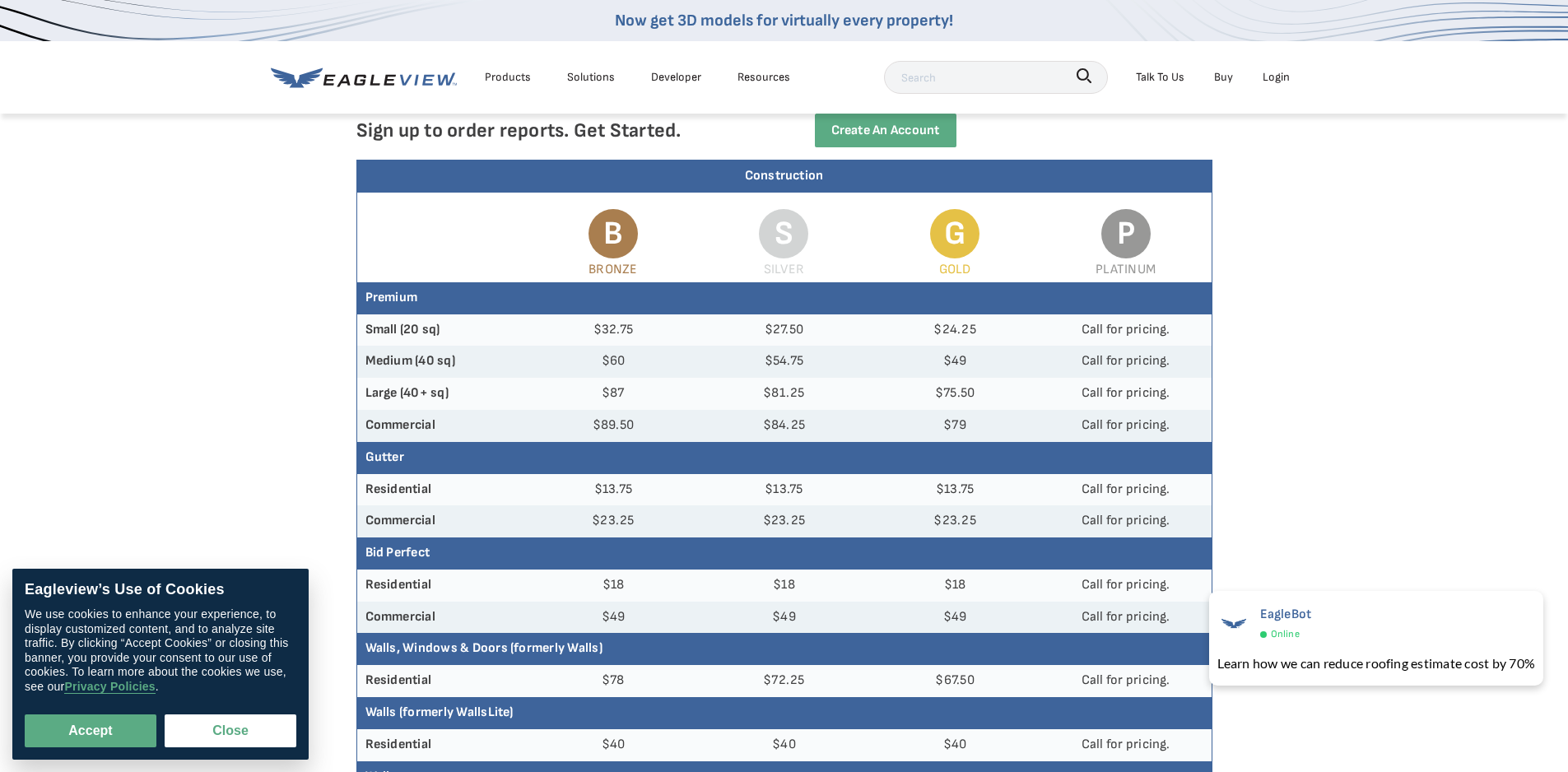
scroll to position [83, 0]
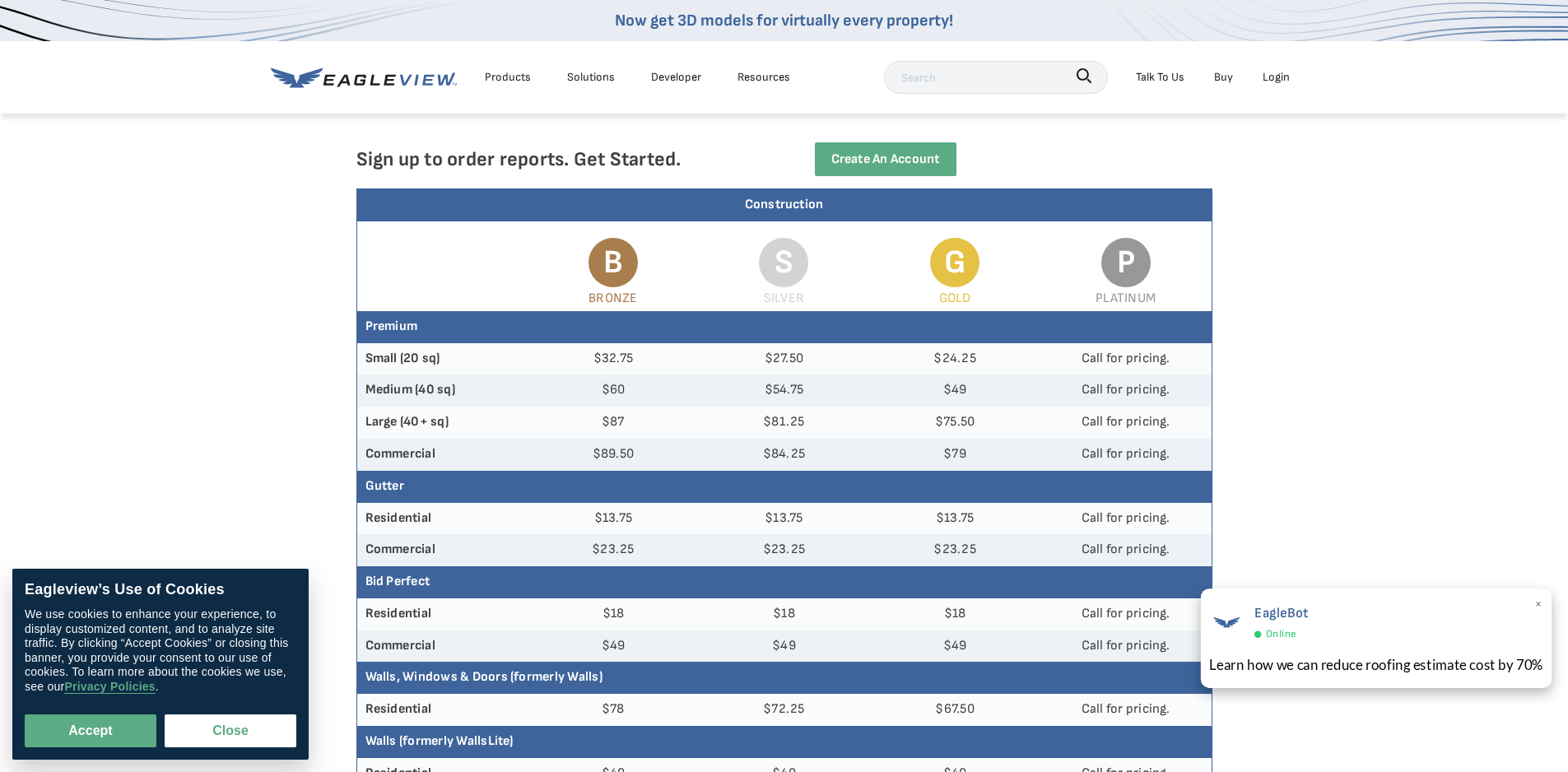
click at [1538, 605] on span "×" at bounding box center [1539, 606] width 9 height 24
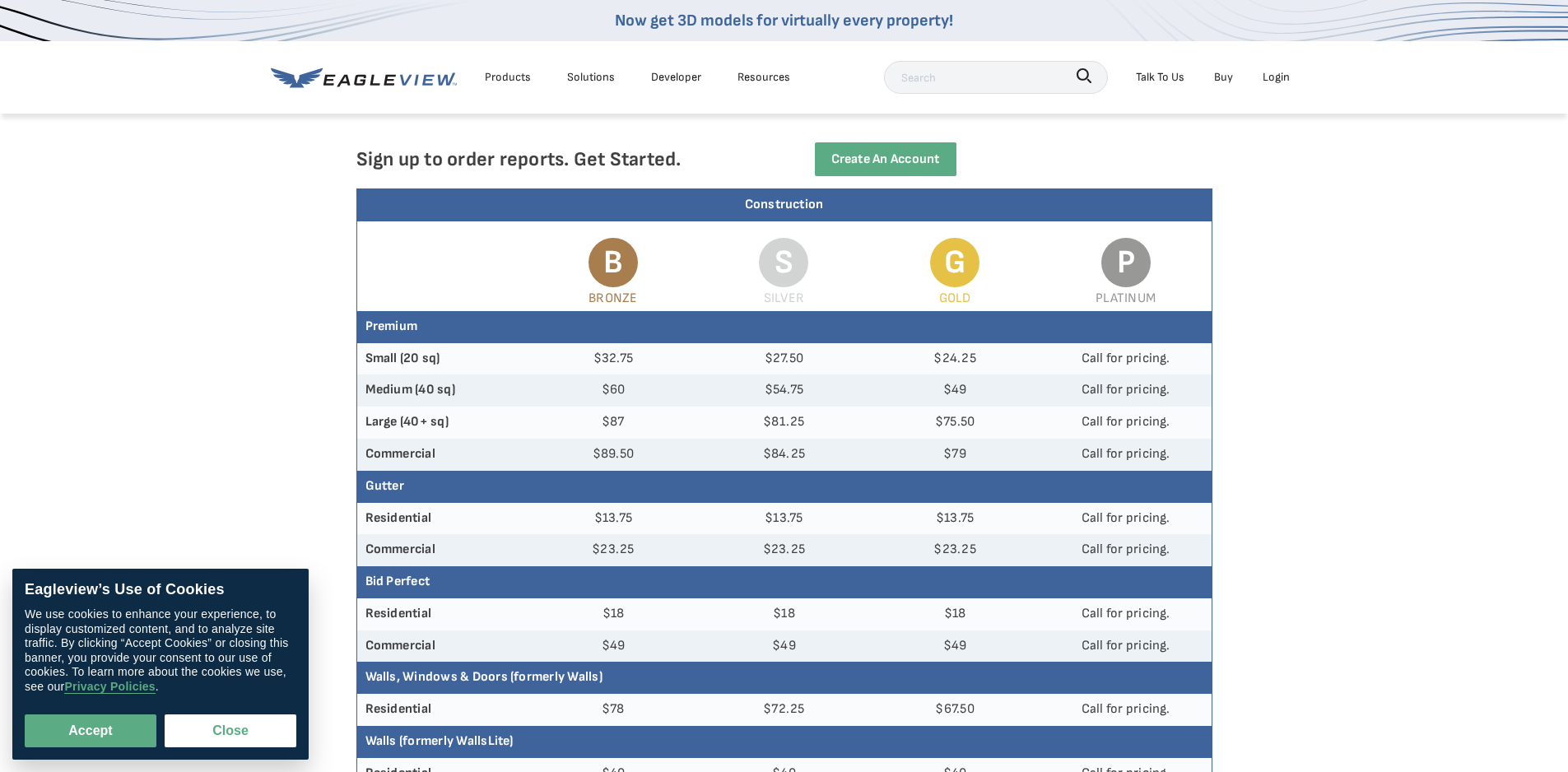
scroll to position [0, 0]
